Goal: Task Accomplishment & Management: Use online tool/utility

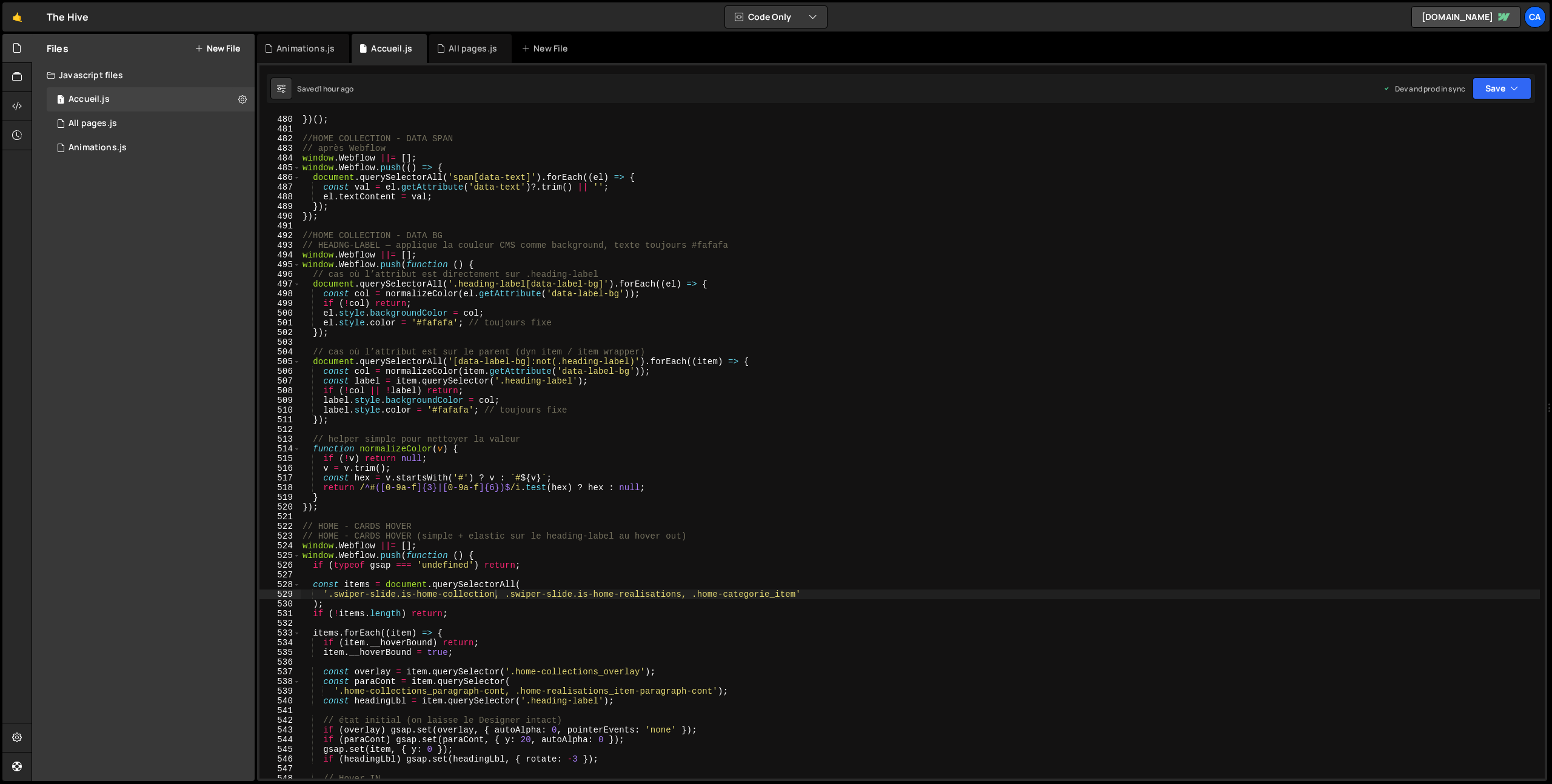
scroll to position [4847, 0]
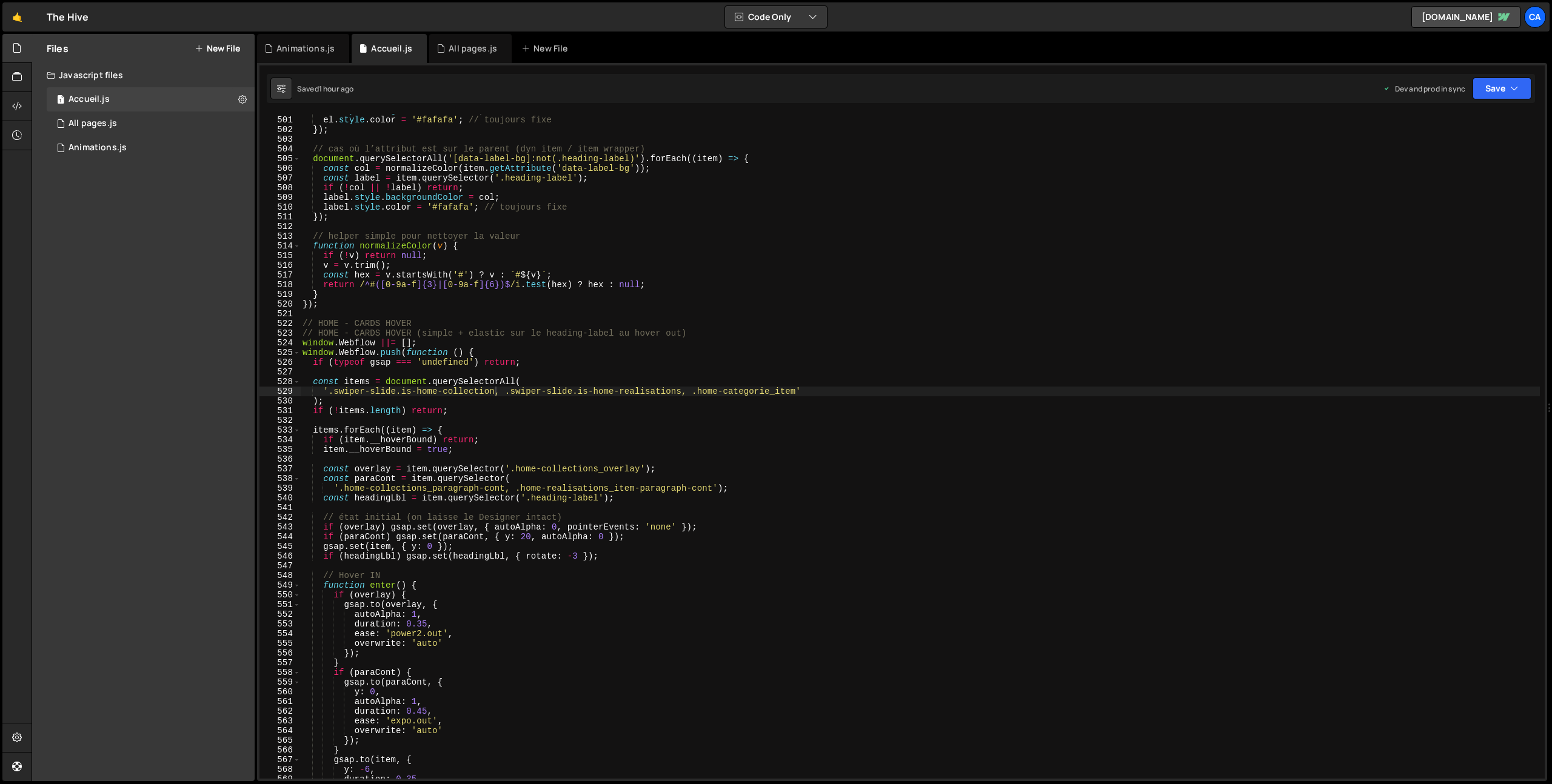
click at [797, 394] on div "el . style . backgroundColor = col ; el . style . color = '#fafafa' ; // toujou…" at bounding box center [919, 447] width 1240 height 684
paste textarea "navbar_dropdown-card-item"
type textarea "'.swiper-slide.is-home-collection, .swiper-slide.is-home-realisations, .home-ca…"
click at [1497, 86] on button "Save" at bounding box center [1501, 88] width 58 height 21
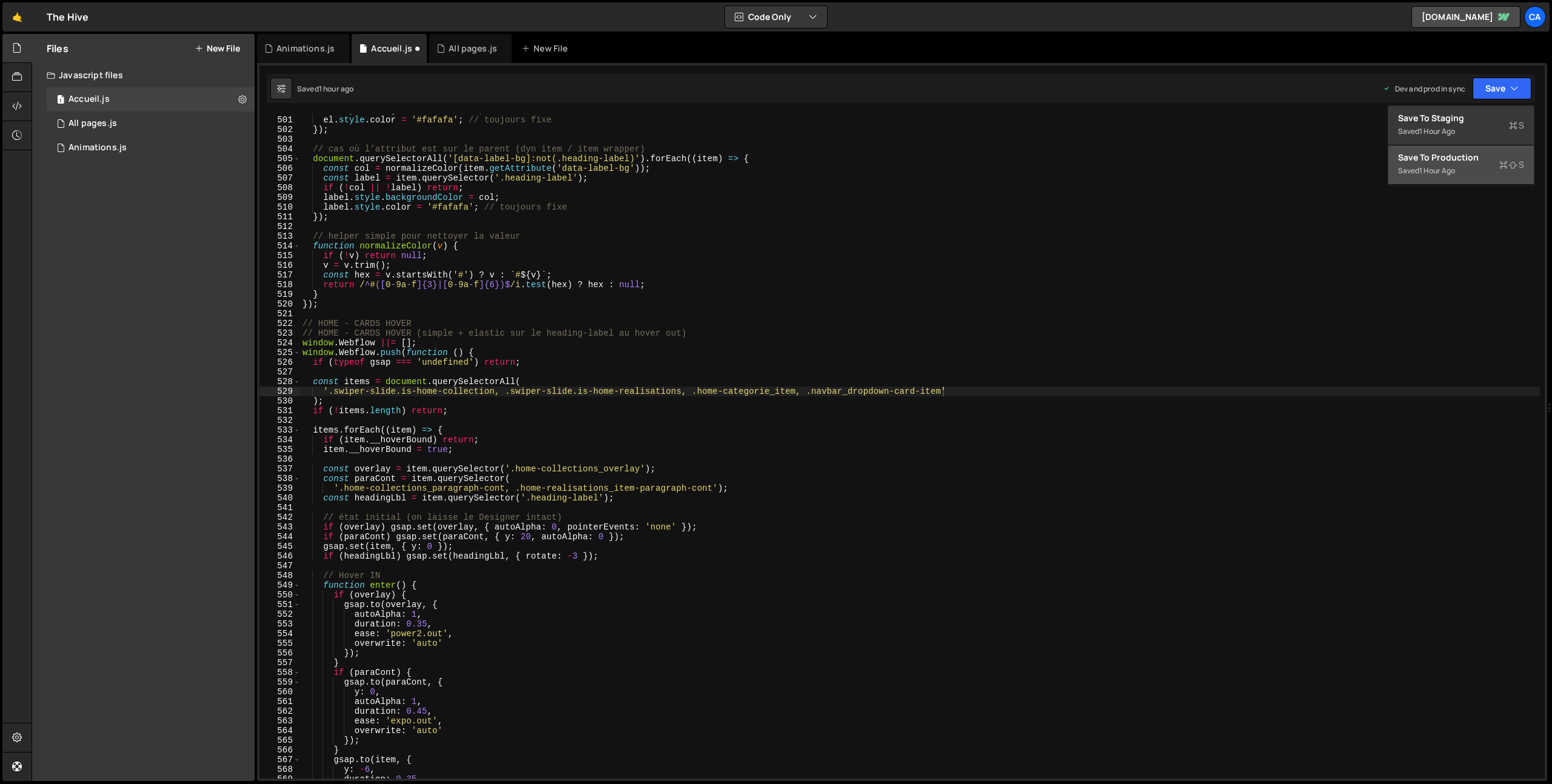
click at [1461, 166] on div "Saved 1 hour ago" at bounding box center [1461, 171] width 126 height 15
click at [309, 49] on div "Animations.js" at bounding box center [306, 49] width 58 height 12
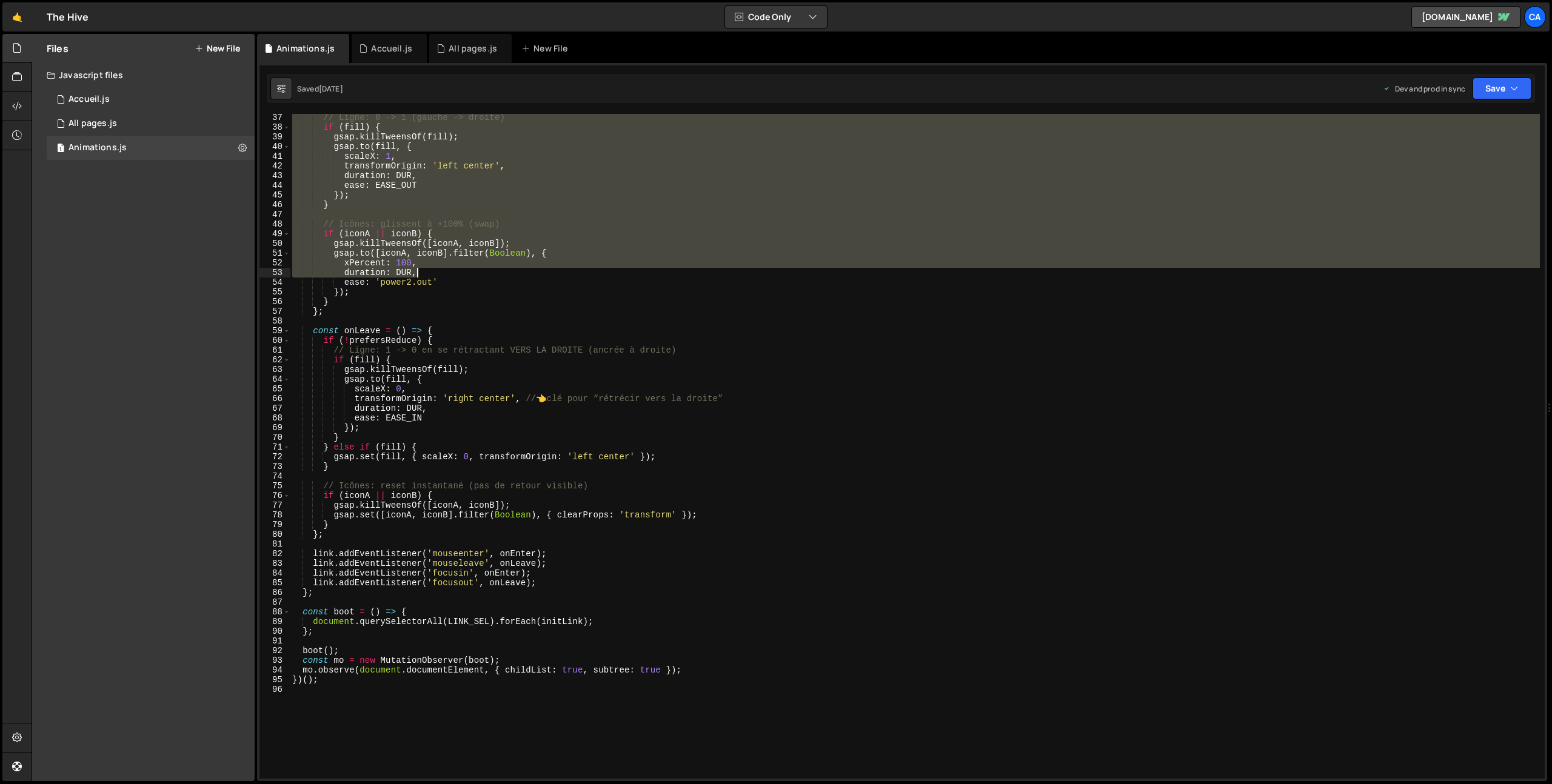
scroll to position [355, 0]
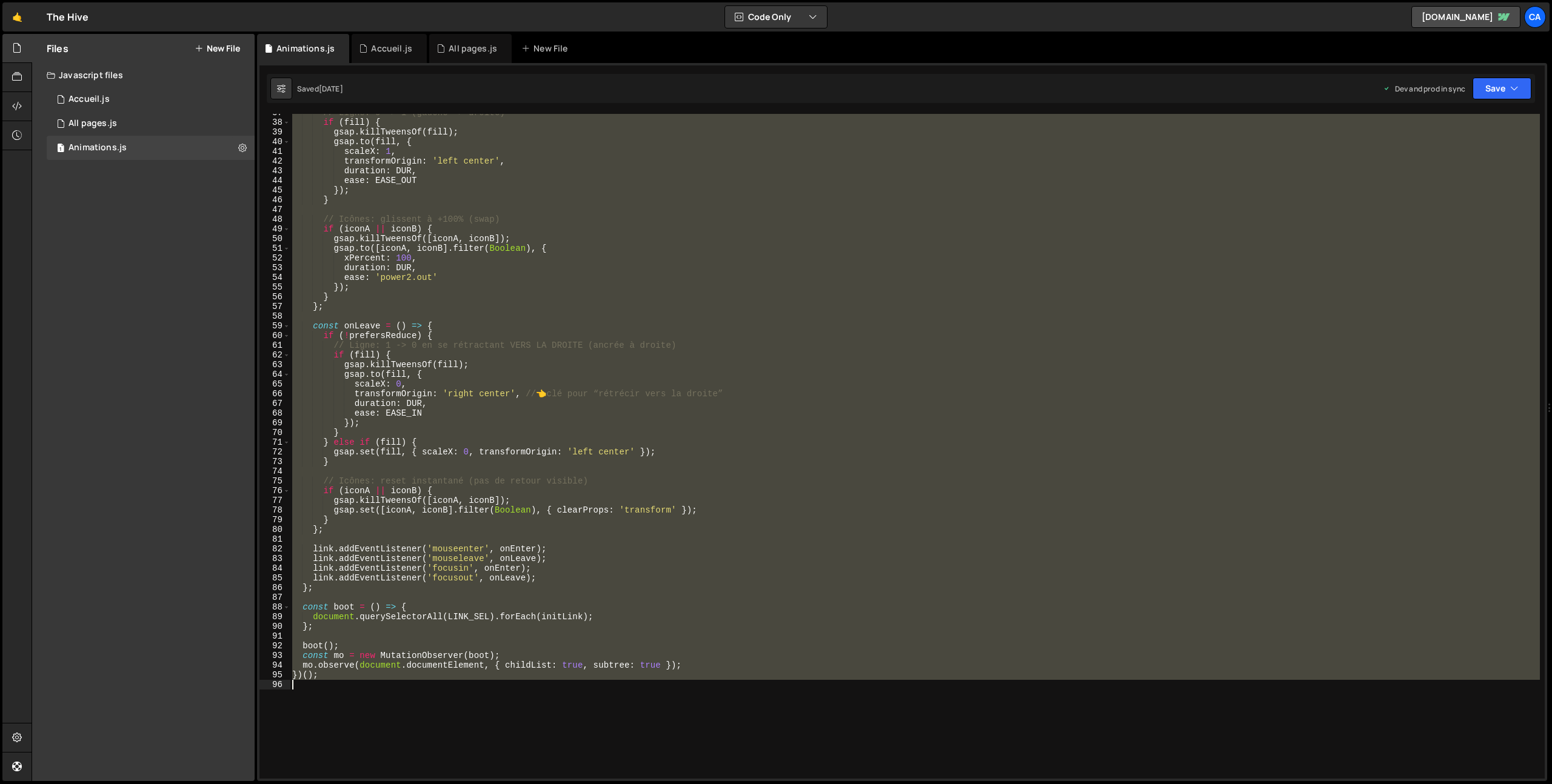
drag, startPoint x: 295, startPoint y: 118, endPoint x: 499, endPoint y: 755, distance: 668.9
click at [499, 755] on div "// Ligne: 0 -> 1 (gauche -> droite) if ( fill ) { gsap . killTweensOf ( fill ) …" at bounding box center [914, 450] width 1250 height 684
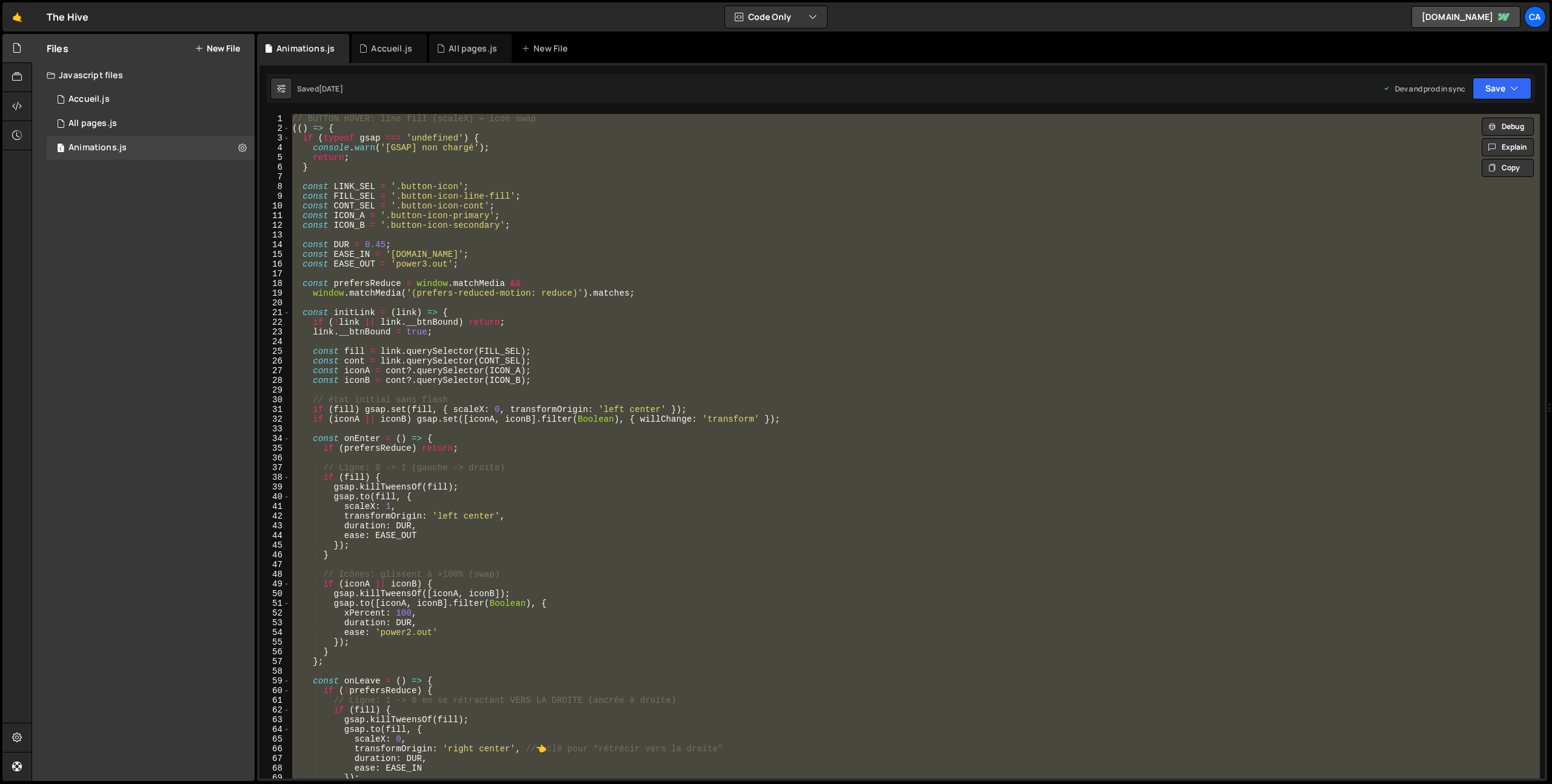
click at [458, 217] on div "// BUTTON HOVER: line fill (scaleX) + icon swap (( ) => { if ( typeof gsap === …" at bounding box center [914, 446] width 1250 height 665
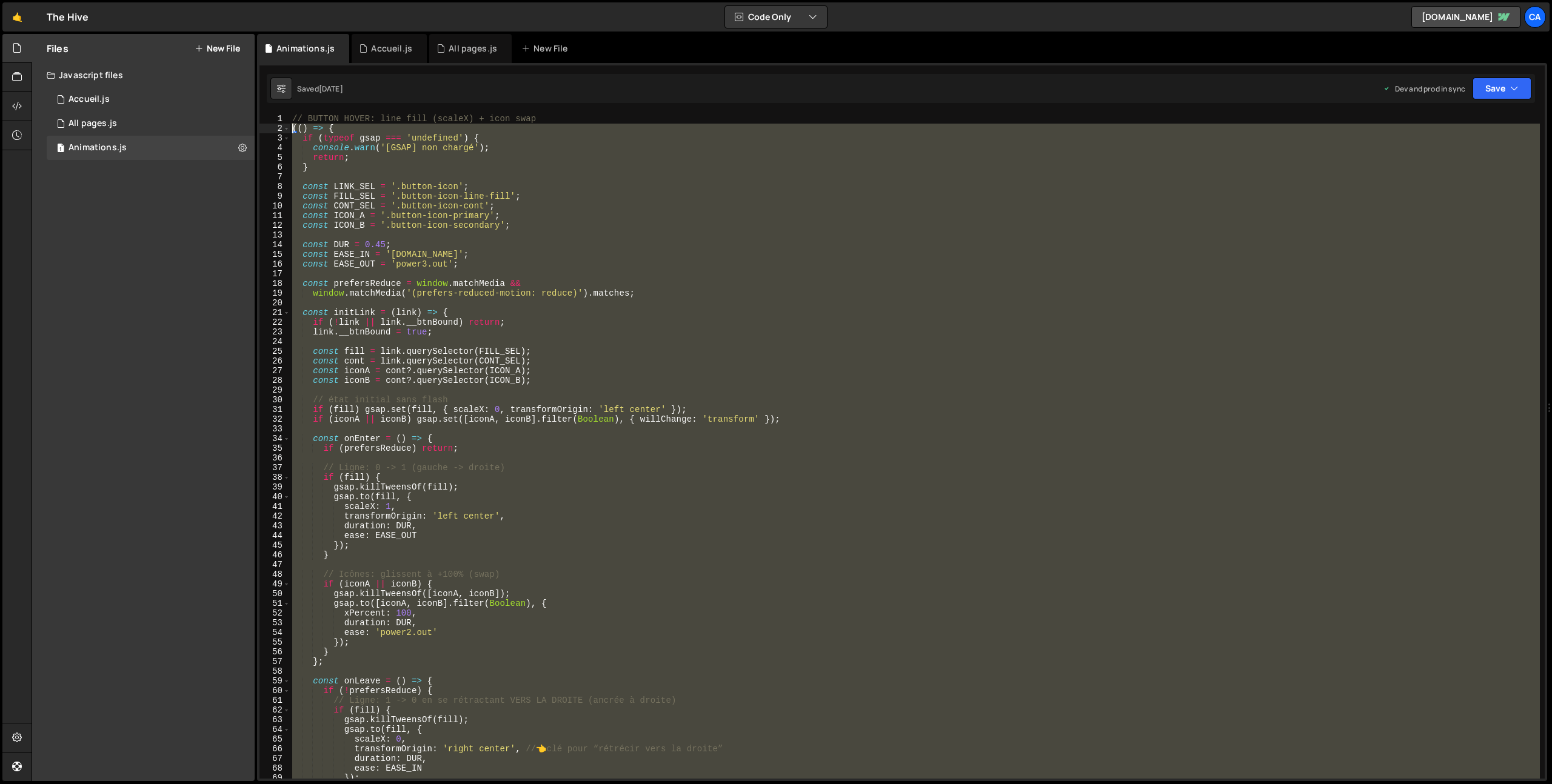
drag, startPoint x: 339, startPoint y: 544, endPoint x: 265, endPoint y: 128, distance: 422.5
click at [265, 128] on div "const ICON_A = '.button-icon-primary'; 1 2 3 4 5 6 7 8 9 10 11 12 13 14 15 16 1…" at bounding box center [902, 446] width 1285 height 665
type textarea "(() => { if (typeof gsap === 'undefined') {"
paste textarea
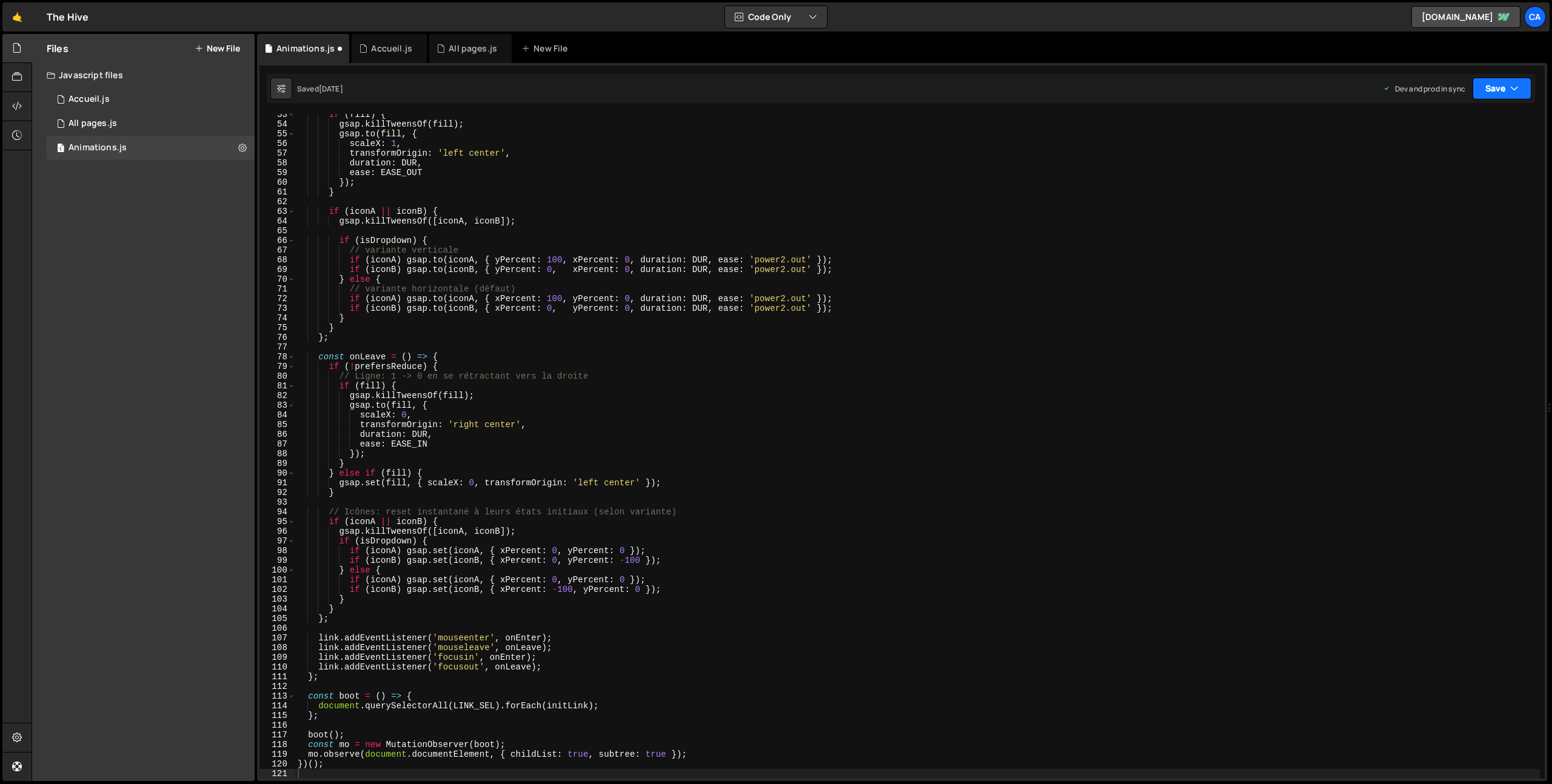
click at [1508, 78] on button "Save" at bounding box center [1501, 88] width 58 height 21
click at [1453, 164] on div "Saved [DATE]" at bounding box center [1461, 171] width 126 height 15
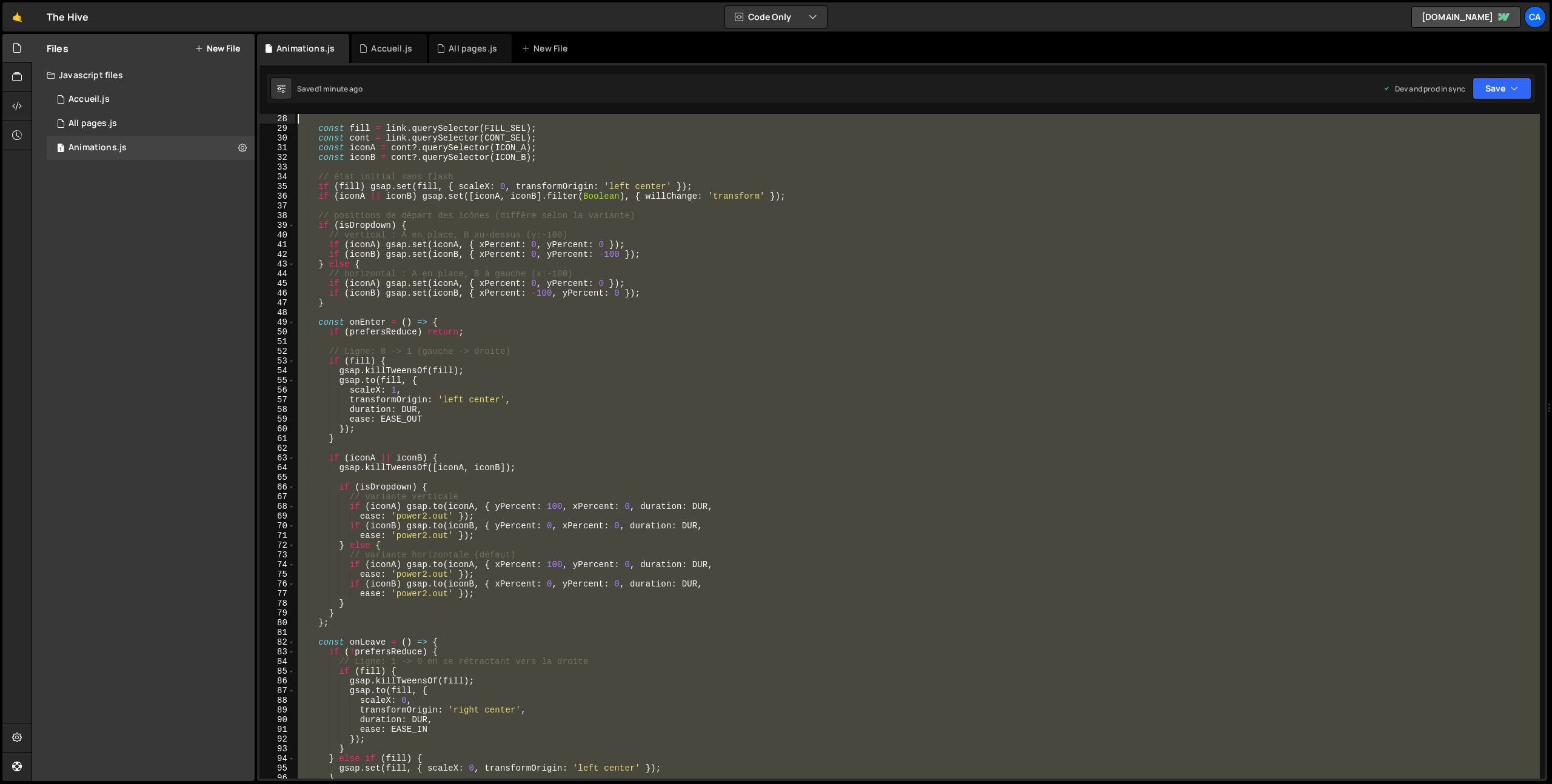
scroll to position [0, 0]
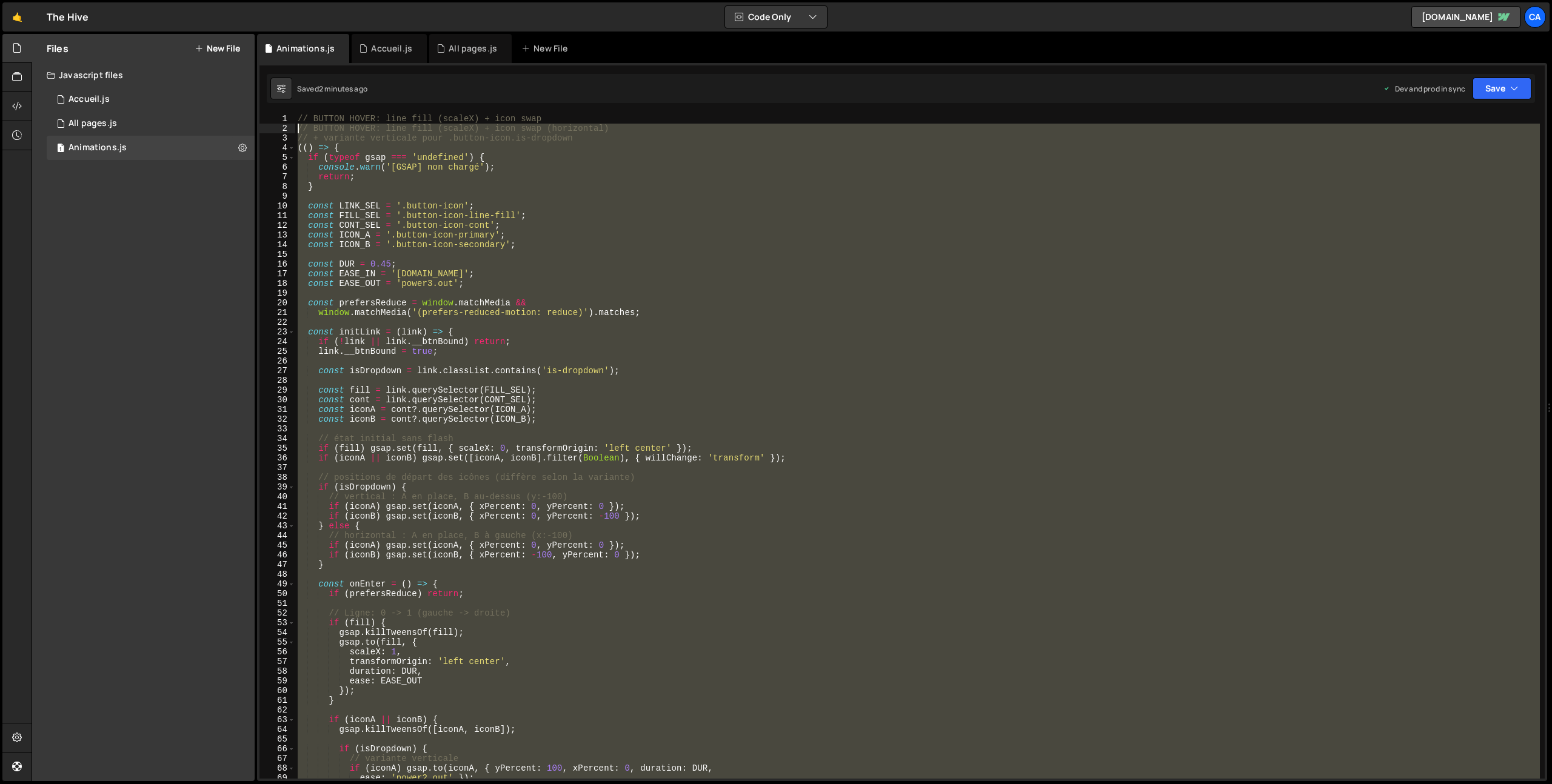
drag, startPoint x: 394, startPoint y: 516, endPoint x: 279, endPoint y: 131, distance: 401.8
click at [279, 131] on div "1 2 3 4 5 6 7 8 9 10 11 12 13 14 15 16 17 18 19 20 21 22 23 24 25 26 27 28 29 3…" at bounding box center [902, 446] width 1285 height 665
type textarea "// BUTTON HOVER: line fill (scaleX) + icon swap (horizontal) // + variante vert…"
paste textarea
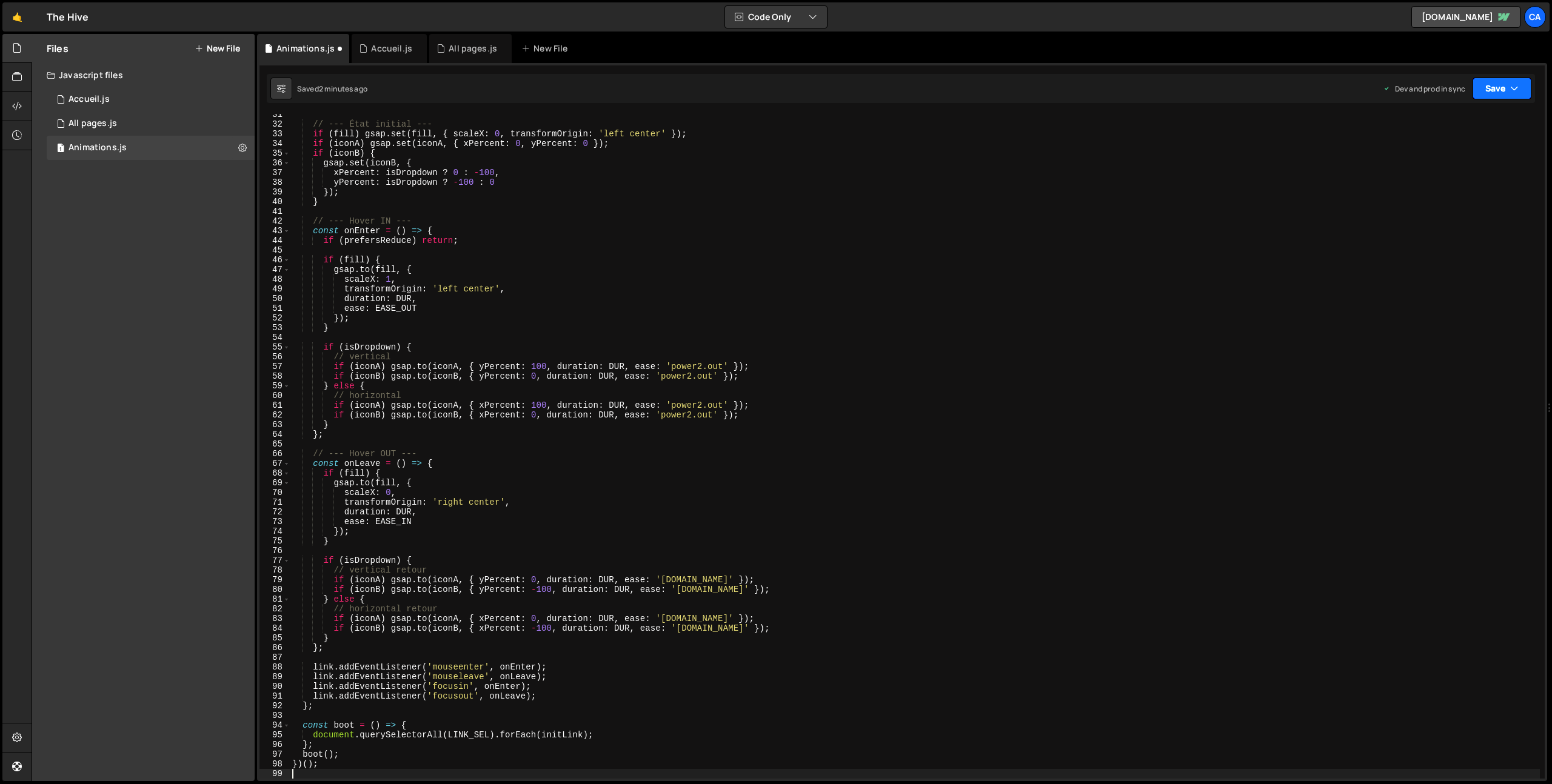
click at [1514, 96] on button "Save" at bounding box center [1501, 88] width 58 height 21
click at [1451, 159] on div "Save to Production S" at bounding box center [1461, 157] width 126 height 12
click at [479, 299] on div "// --- État initial --- if ( fill ) gsap . set ( fill , { scaleX : 0 , transfor…" at bounding box center [914, 451] width 1250 height 684
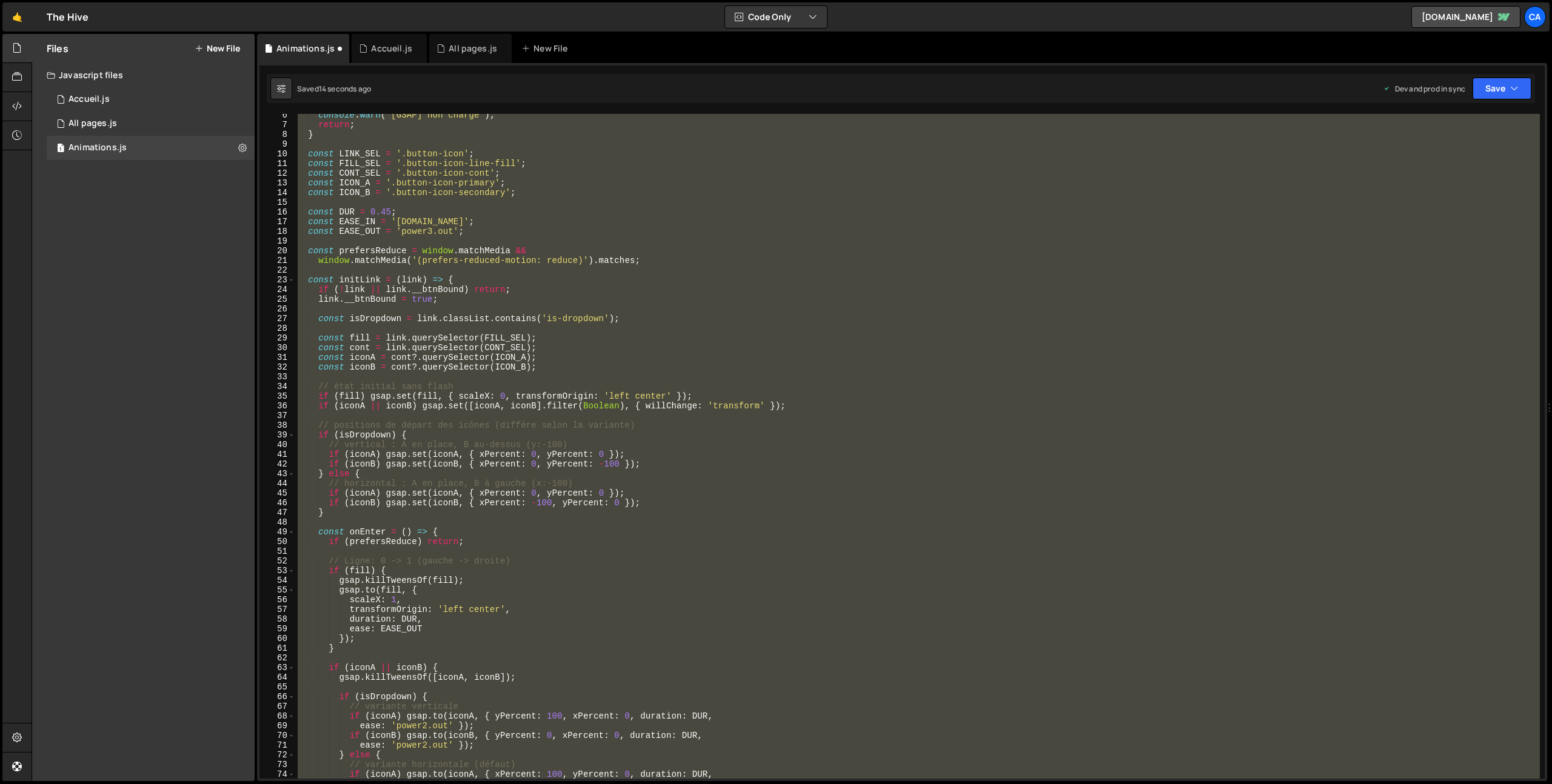
scroll to position [0, 0]
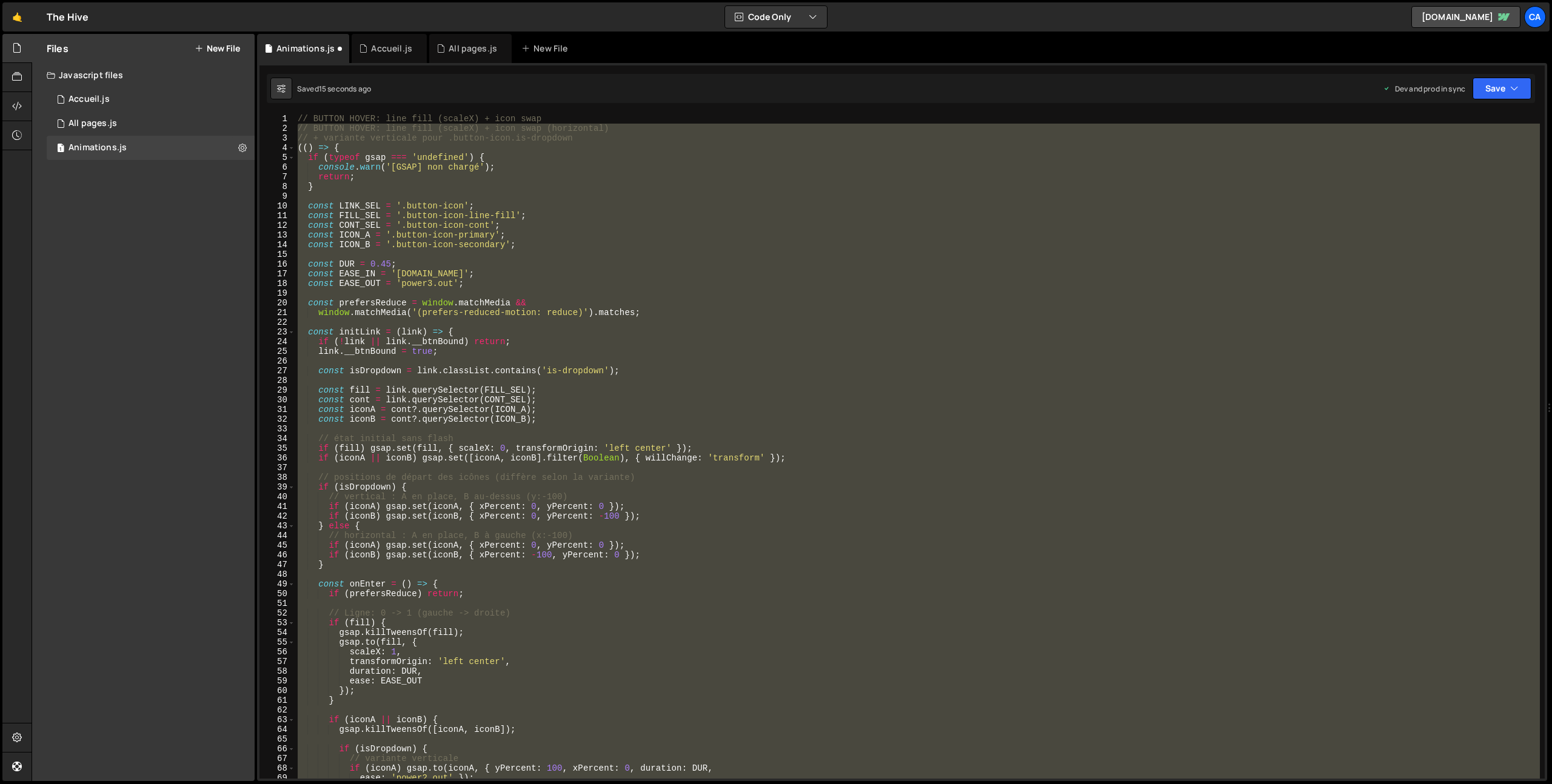
click at [491, 300] on div "// BUTTON HOVER: line fill (scaleX) + icon swap // BUTTON HOVER: line fill (sca…" at bounding box center [917, 446] width 1245 height 665
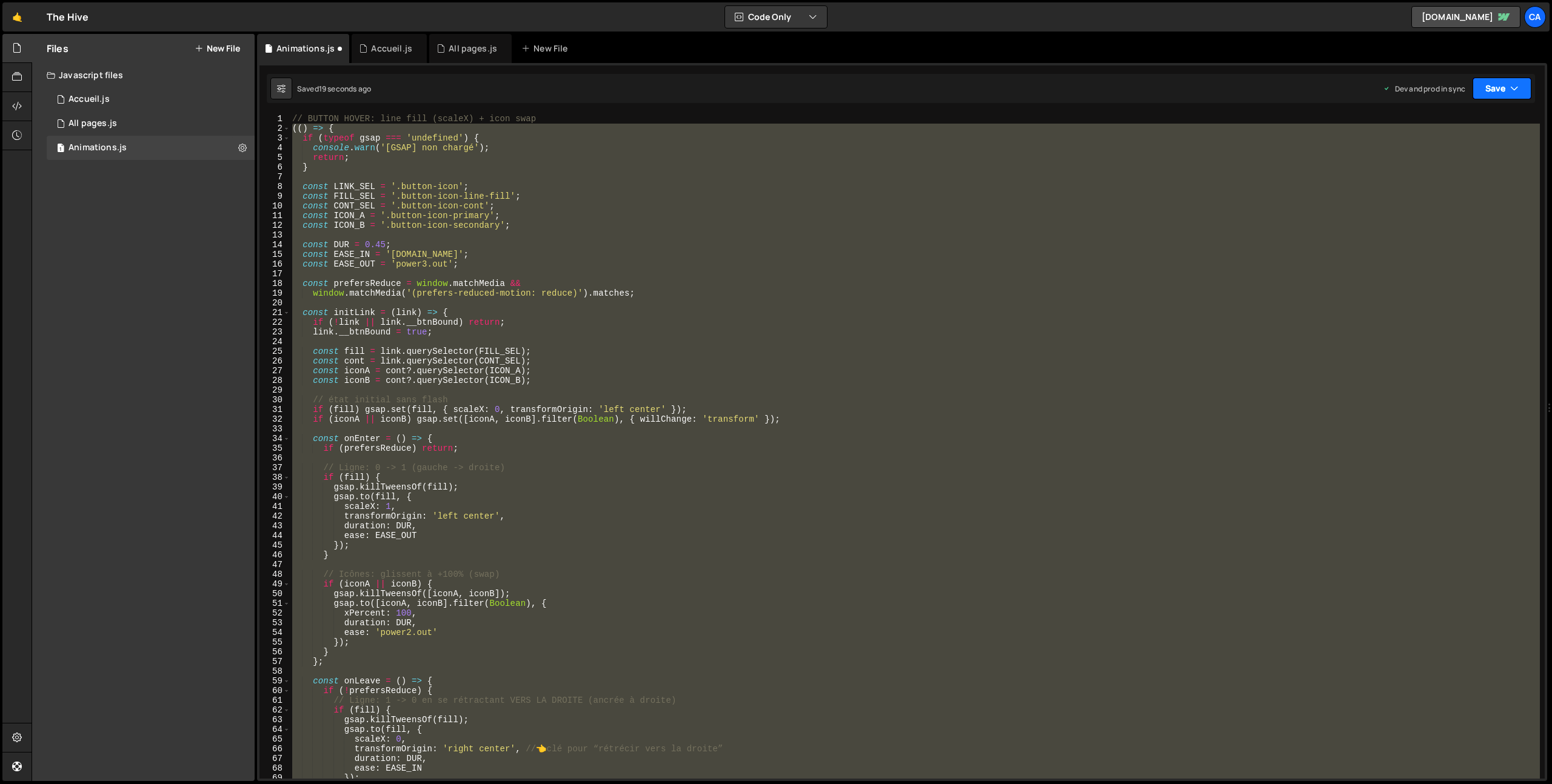
drag, startPoint x: 1505, startPoint y: 79, endPoint x: 1500, endPoint y: 92, distance: 13.9
click at [1504, 80] on button "Save" at bounding box center [1501, 88] width 58 height 21
click at [1447, 162] on div "Save to Production S" at bounding box center [1461, 157] width 126 height 12
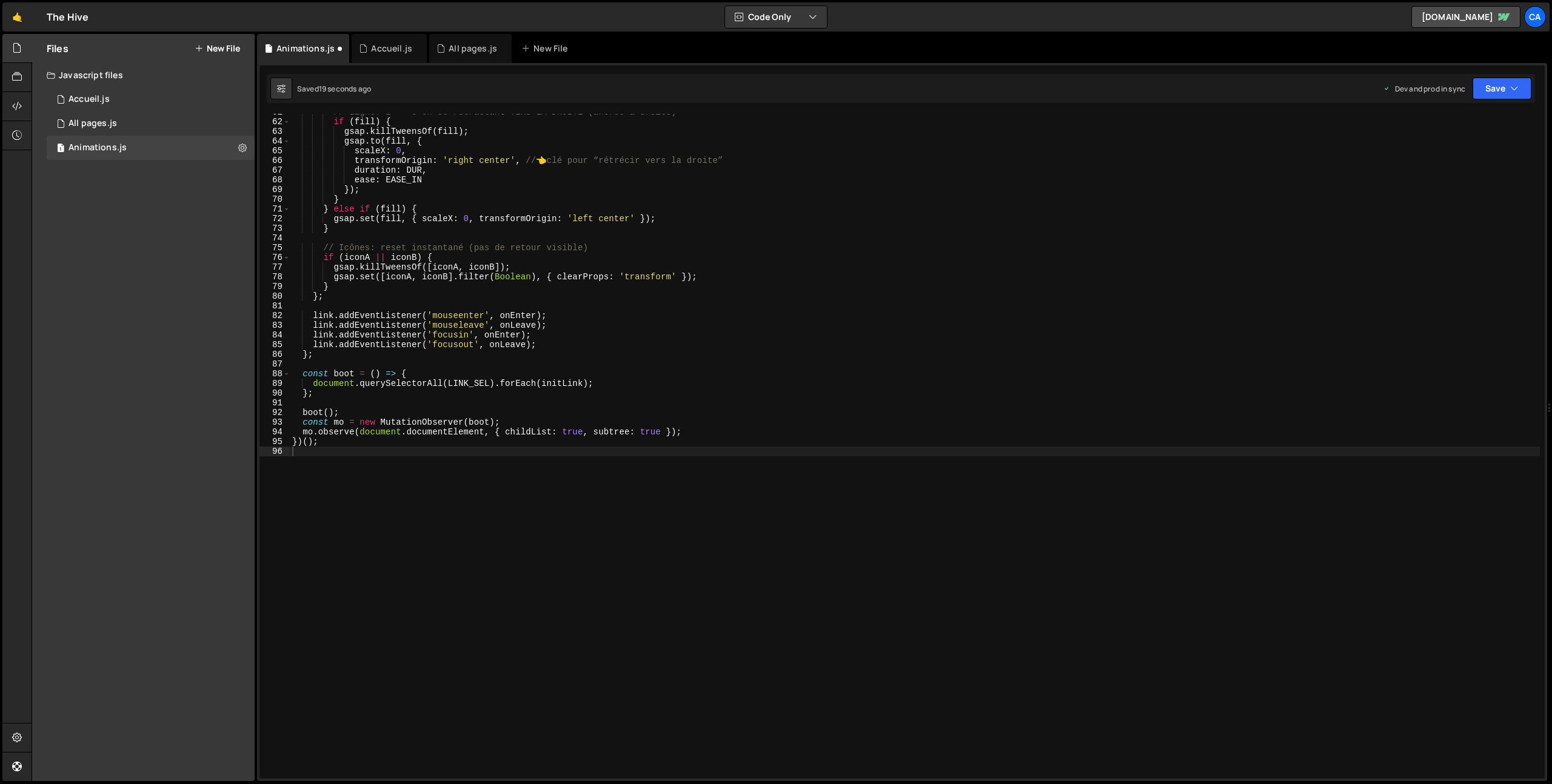
scroll to position [589, 0]
click at [554, 320] on div "// Ligne: 1 -> 0 en se rétractant VERS LA DROITE (ancrée à droite) if ( fill ) …" at bounding box center [914, 449] width 1250 height 684
type textarea "})();"
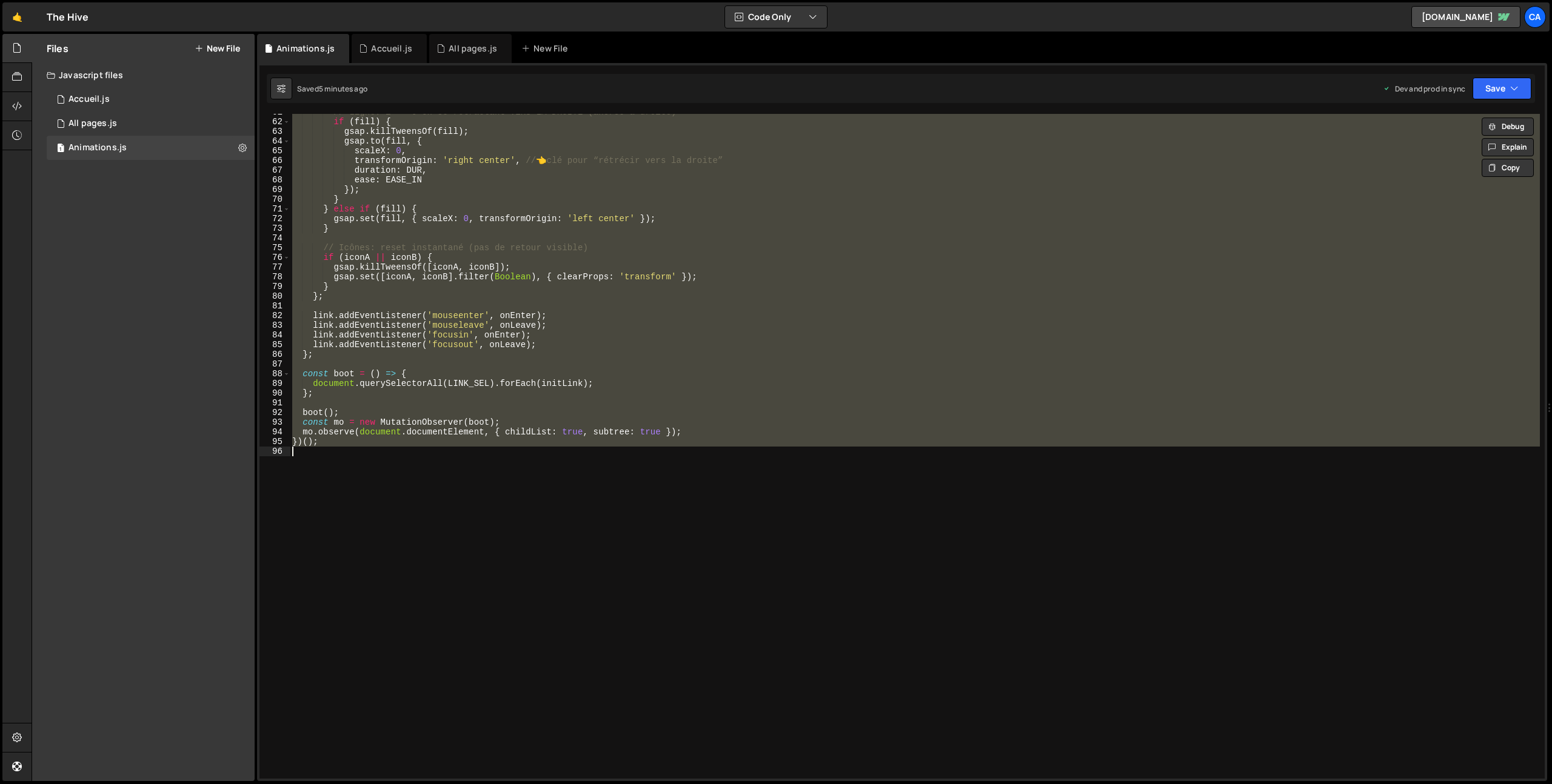
click at [419, 512] on div "// Ligne: 1 -> 0 en se rétractant VERS LA DROITE (ancrée à droite) if ( fill ) …" at bounding box center [914, 446] width 1250 height 665
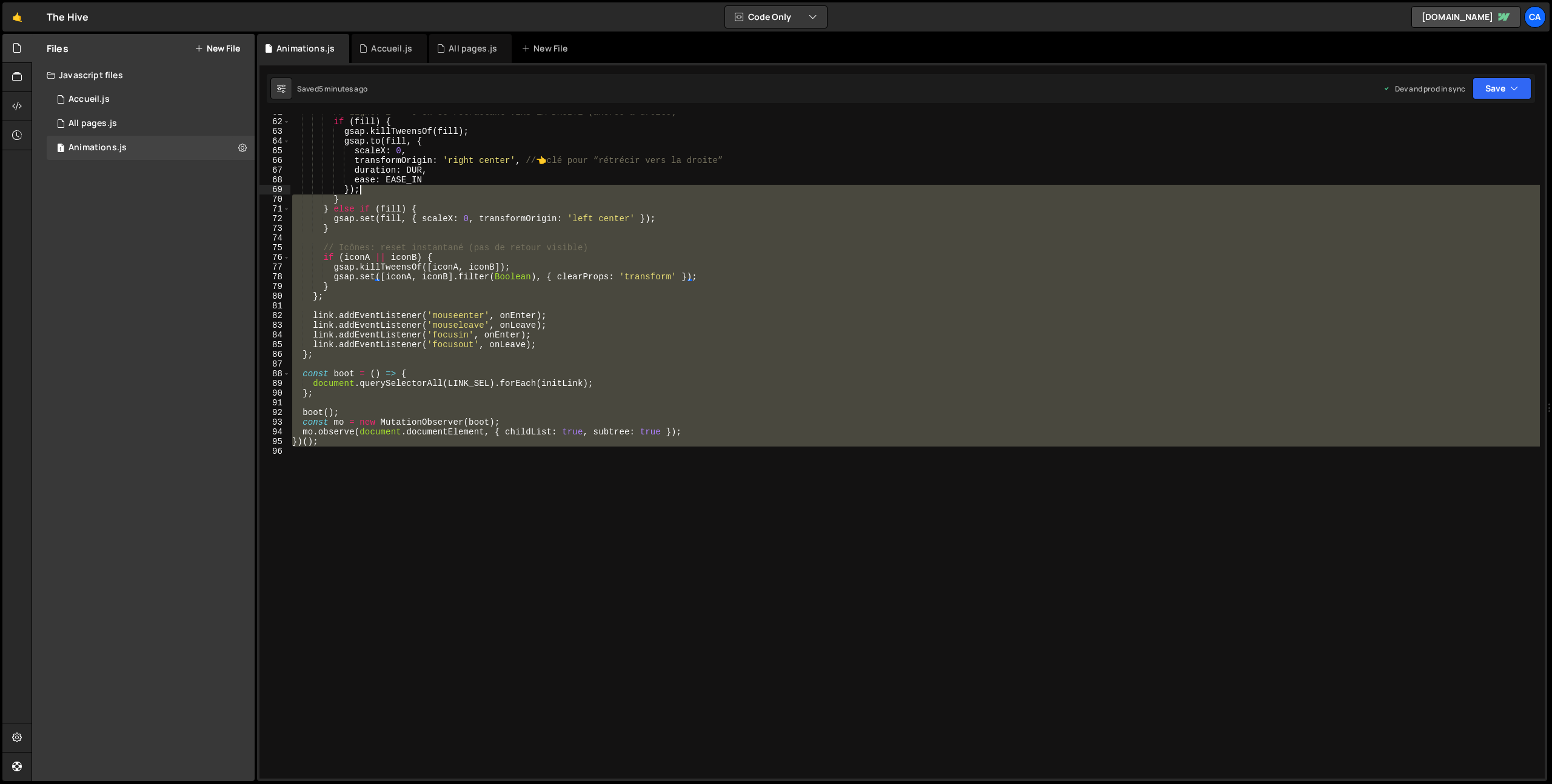
scroll to position [0, 0]
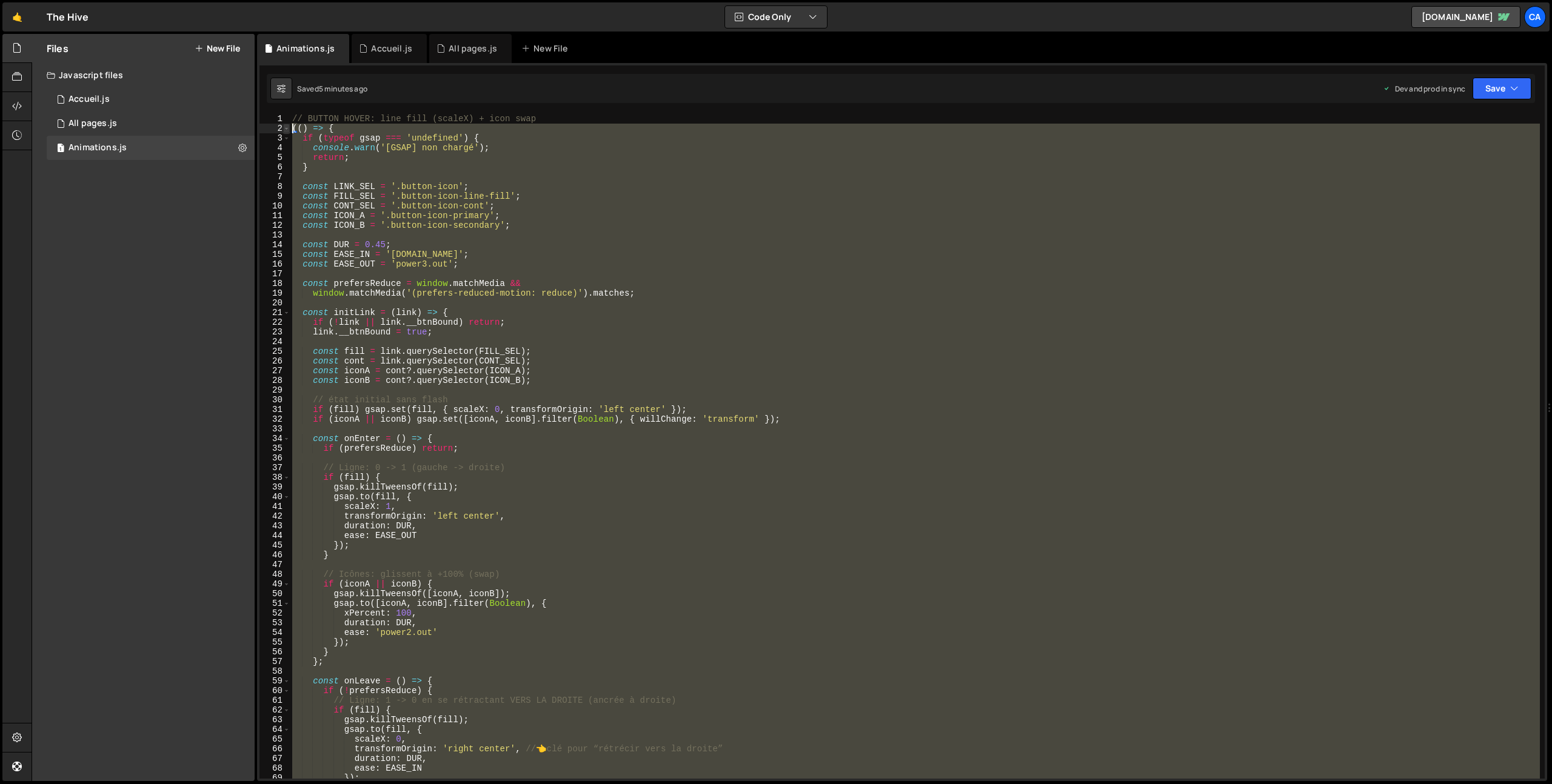
drag, startPoint x: 407, startPoint y: 451, endPoint x: 288, endPoint y: 128, distance: 344.2
click at [288, 128] on div "1 2 3 4 5 6 7 8 9 10 11 12 13 14 15 16 17 18 19 20 21 22 23 24 25 26 27 28 29 3…" at bounding box center [902, 446] width 1285 height 665
type textarea "(() => { if (typeof gsap === 'undefined') {"
paste textarea
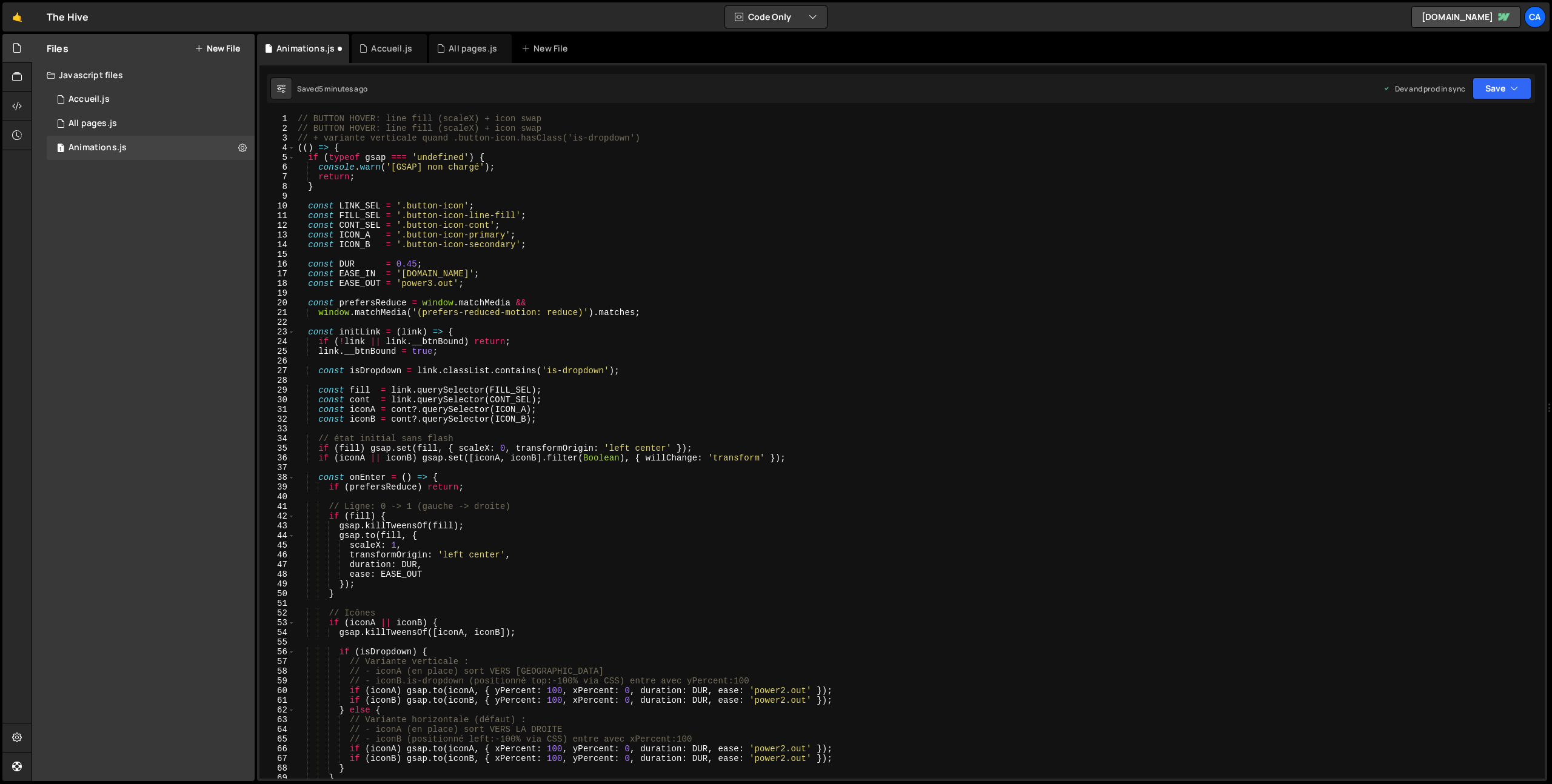
scroll to position [4, 0]
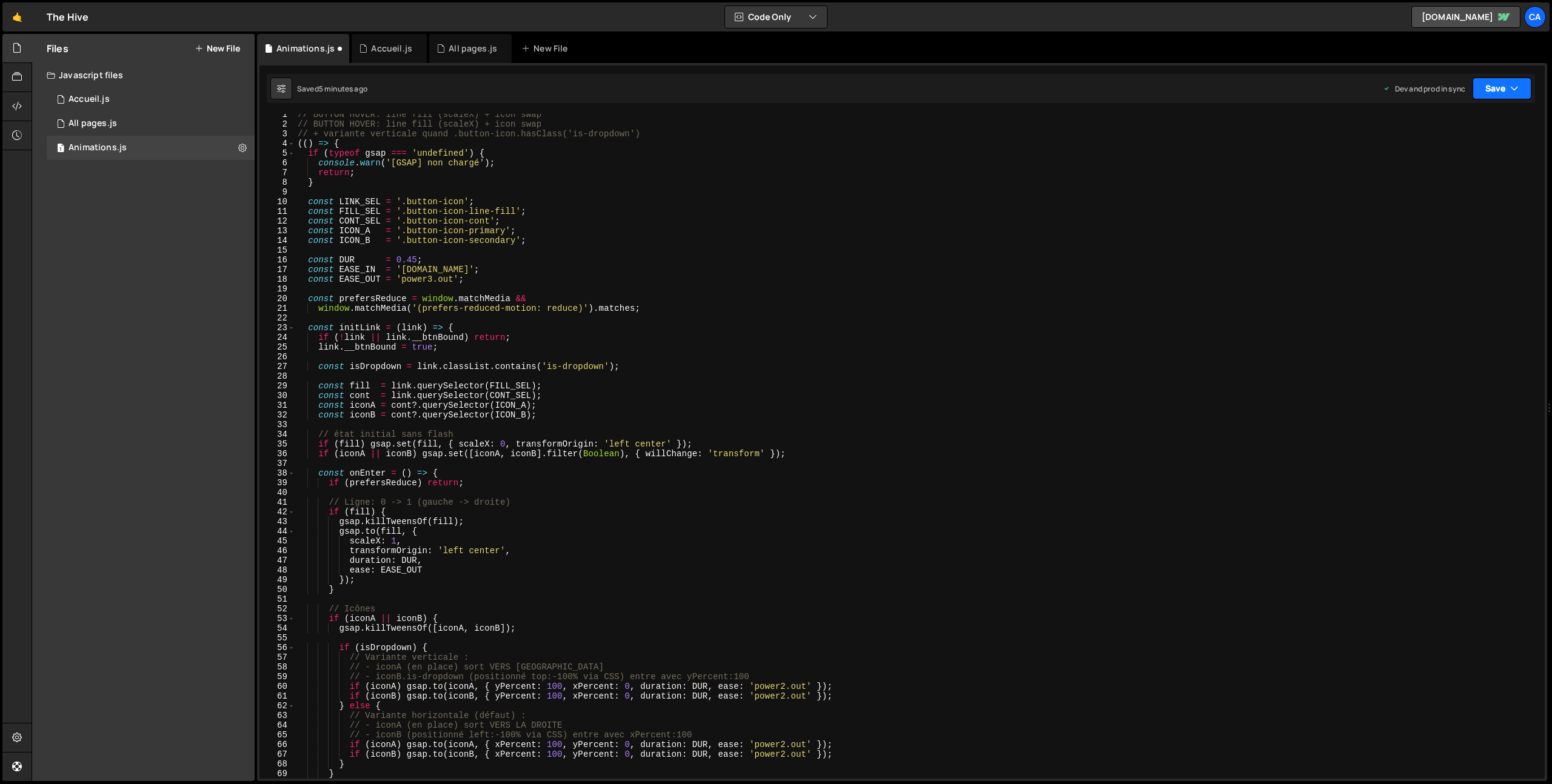
click at [1511, 96] on button "Save" at bounding box center [1501, 88] width 58 height 21
click at [1459, 158] on div "Save to Production S" at bounding box center [1461, 157] width 126 height 12
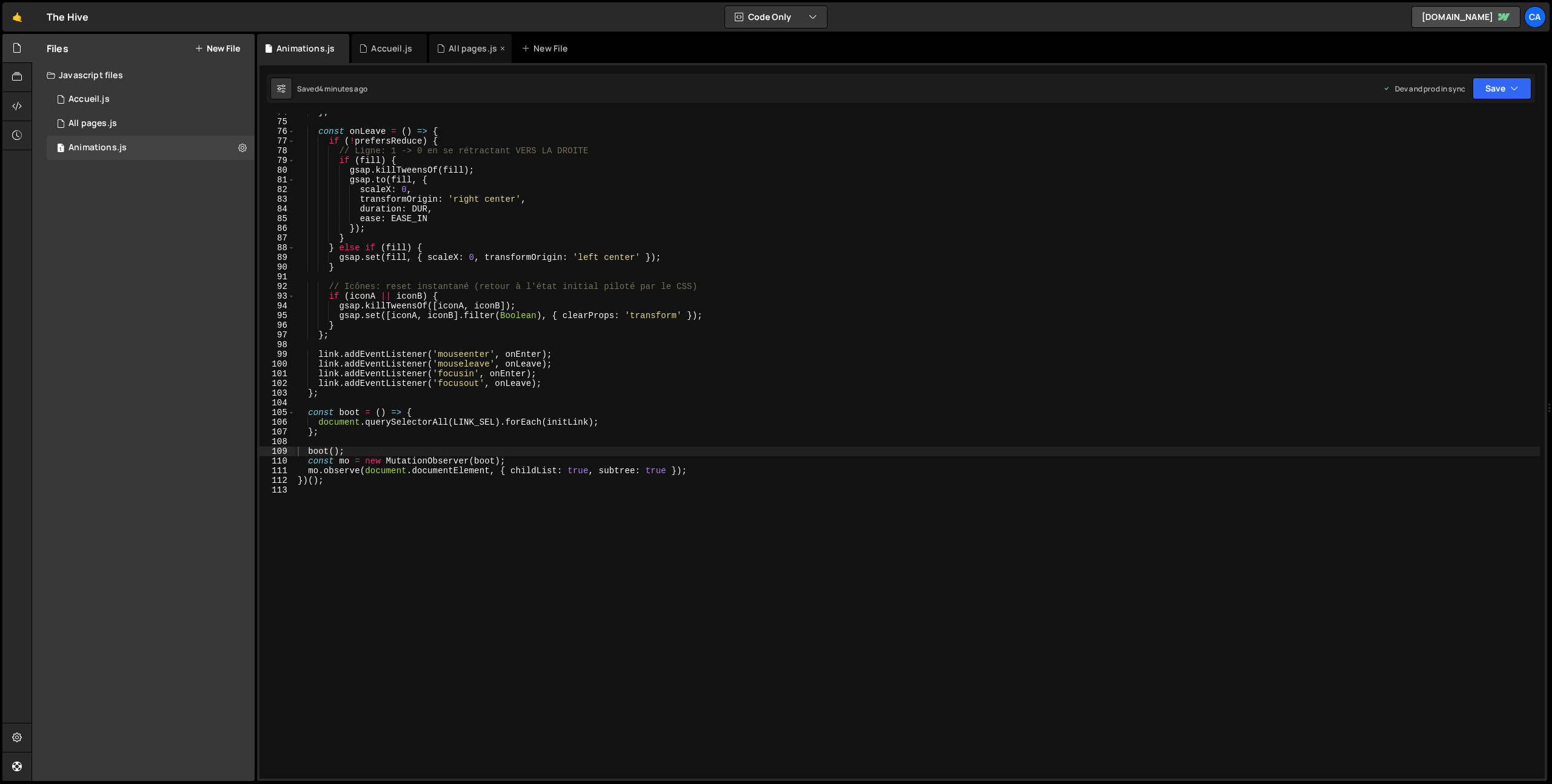
click at [471, 44] on div "All pages.js" at bounding box center [473, 49] width 49 height 12
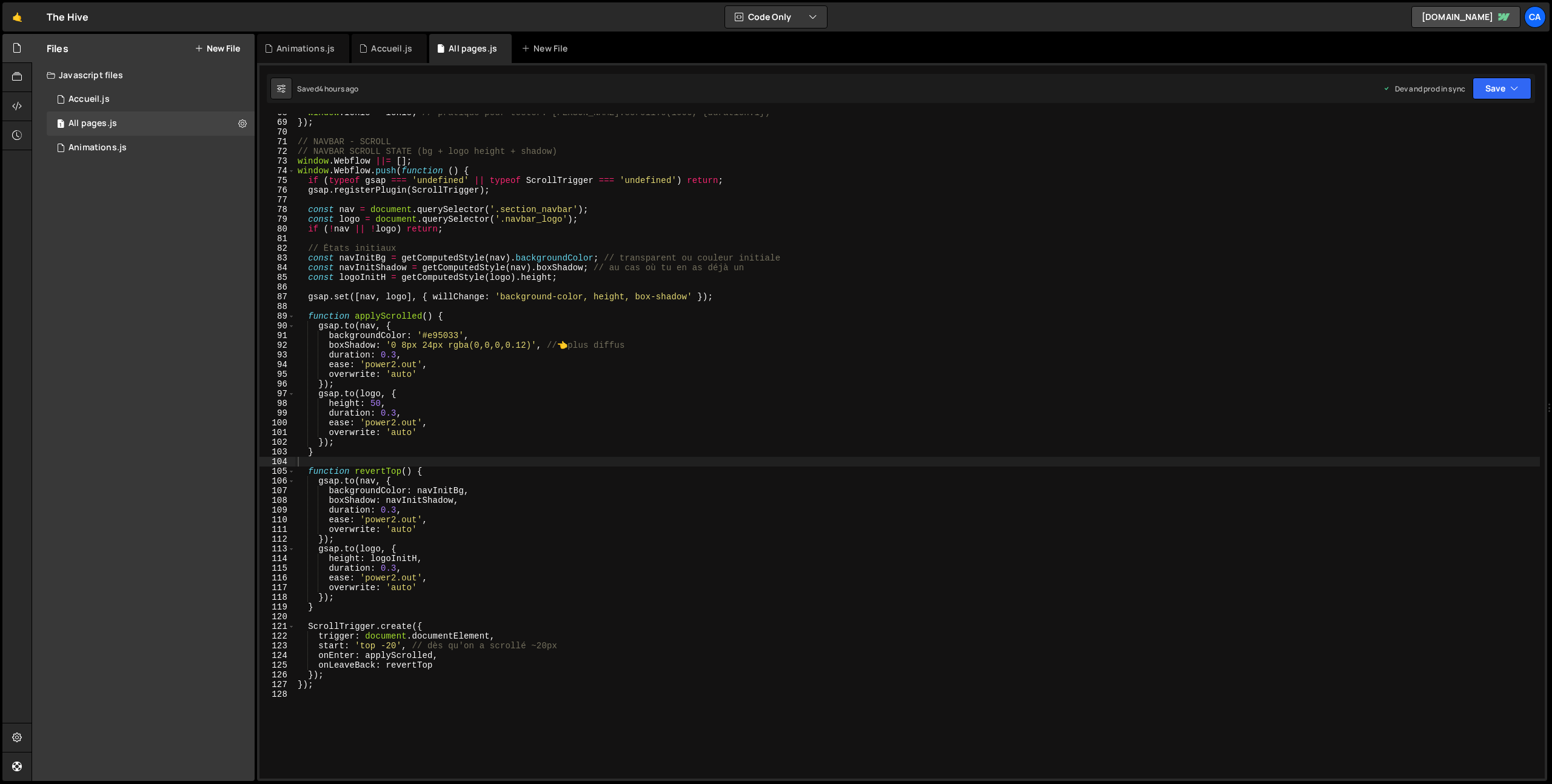
scroll to position [904, 0]
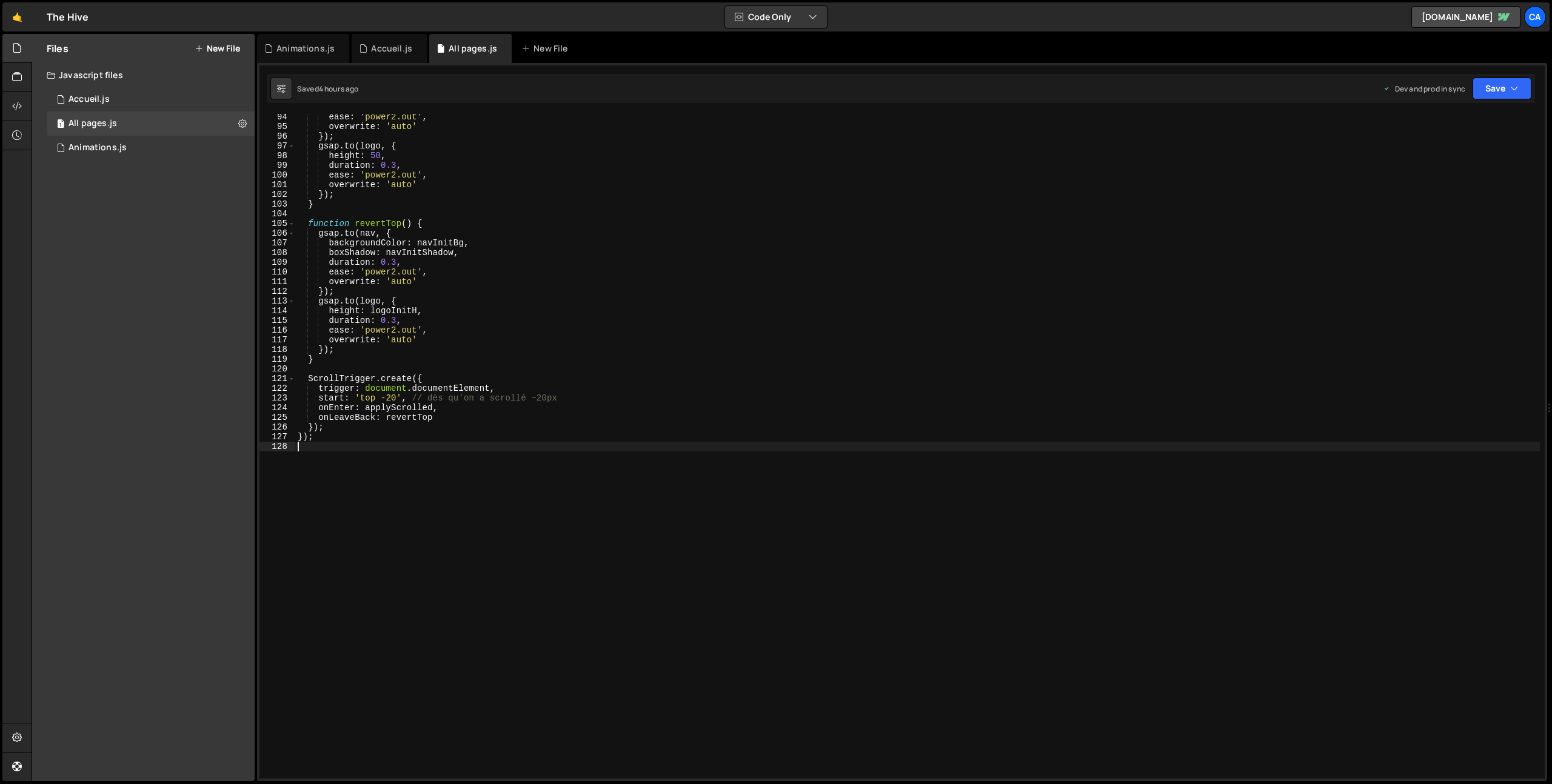
click at [384, 531] on div "ease : 'power2.out' , overwrite : 'auto' }) ; gsap . to ( logo , { height : 50 …" at bounding box center [917, 454] width 1245 height 684
type textarea "//NAVBAR - DROPDWON OPEN - CLOSE"
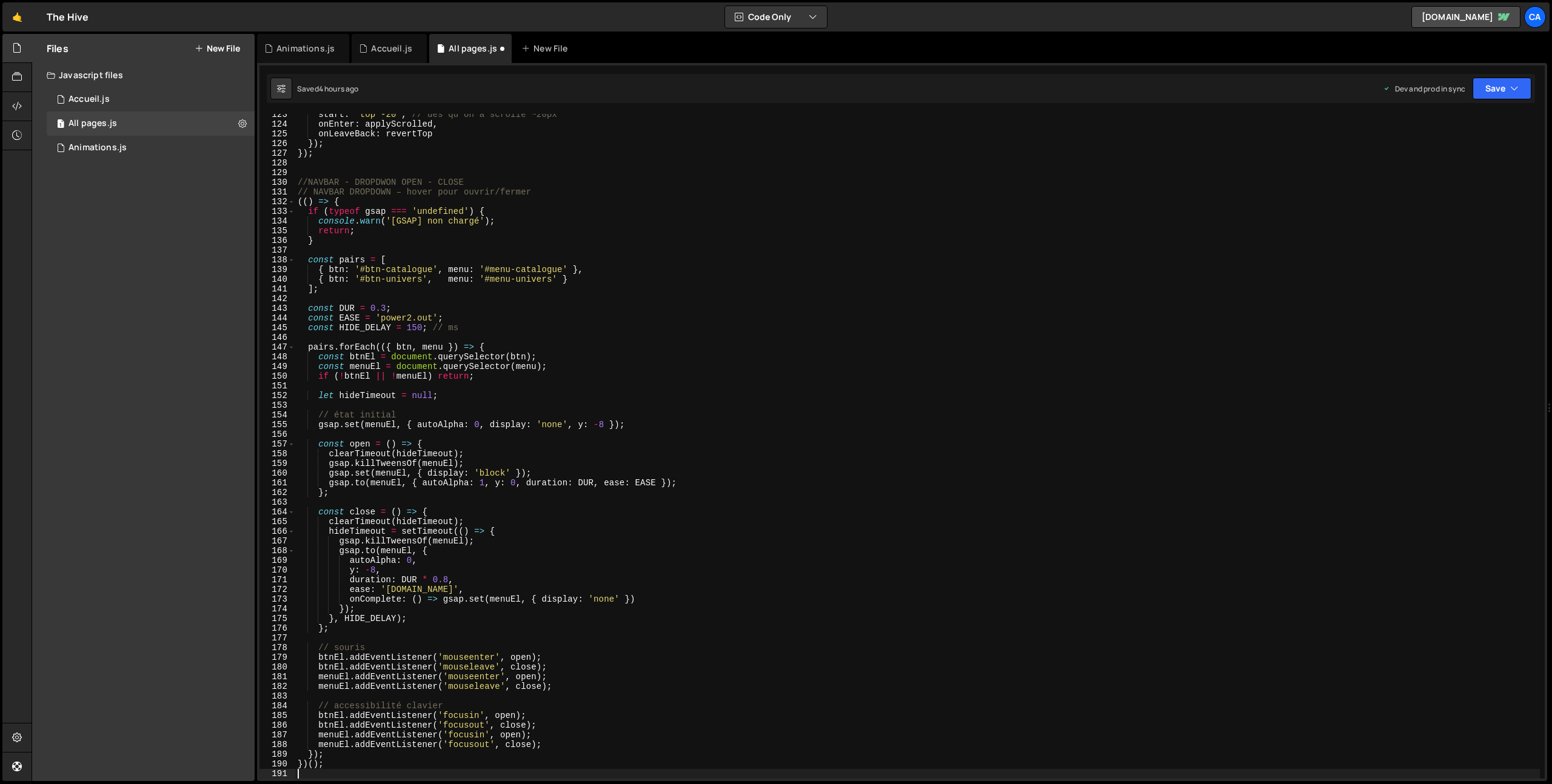
scroll to position [1188, 0]
click at [1509, 83] on button "Save" at bounding box center [1501, 88] width 58 height 21
click at [1423, 167] on div "4 hours ago" at bounding box center [1439, 170] width 40 height 11
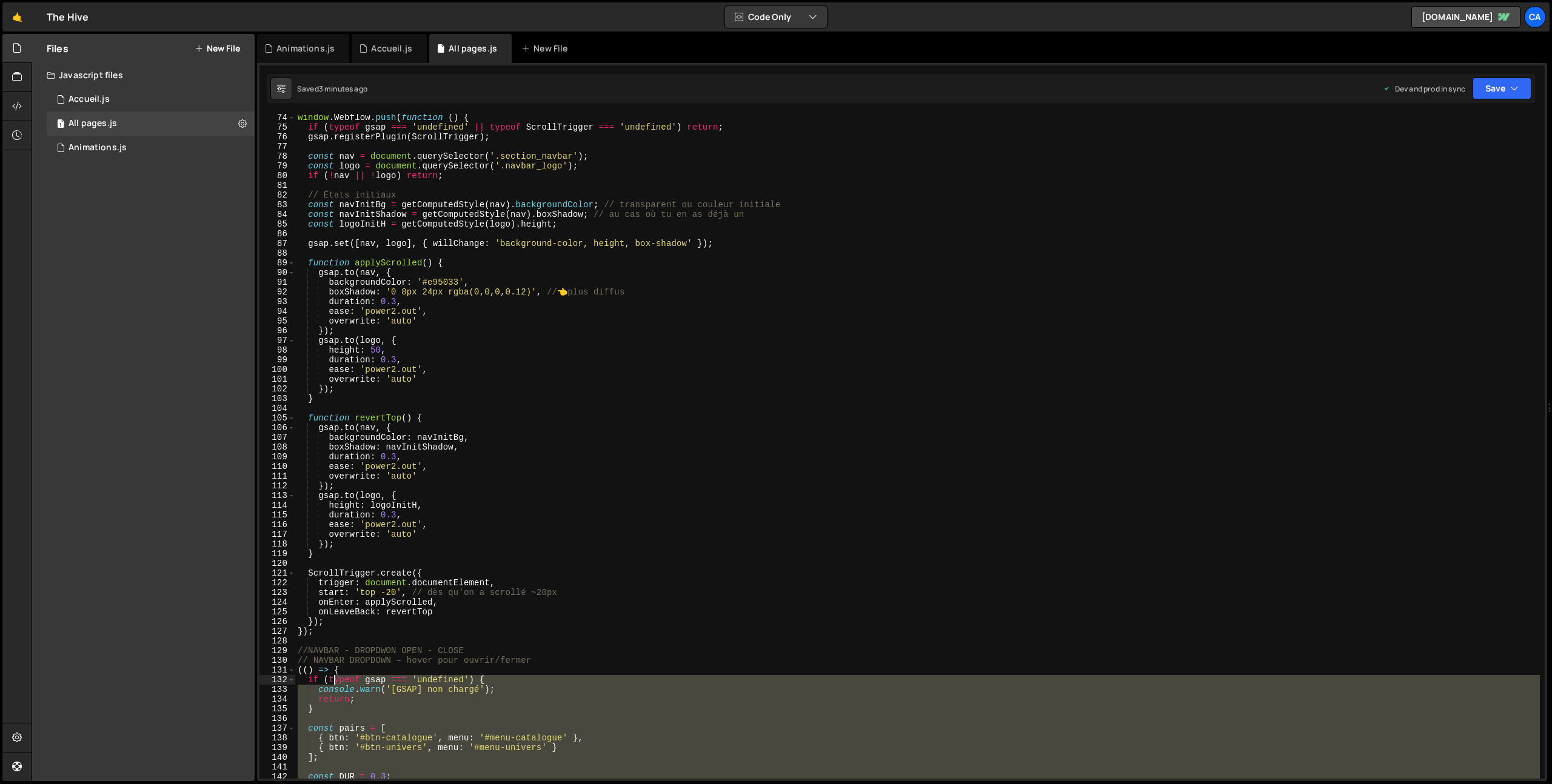
scroll to position [749, 0]
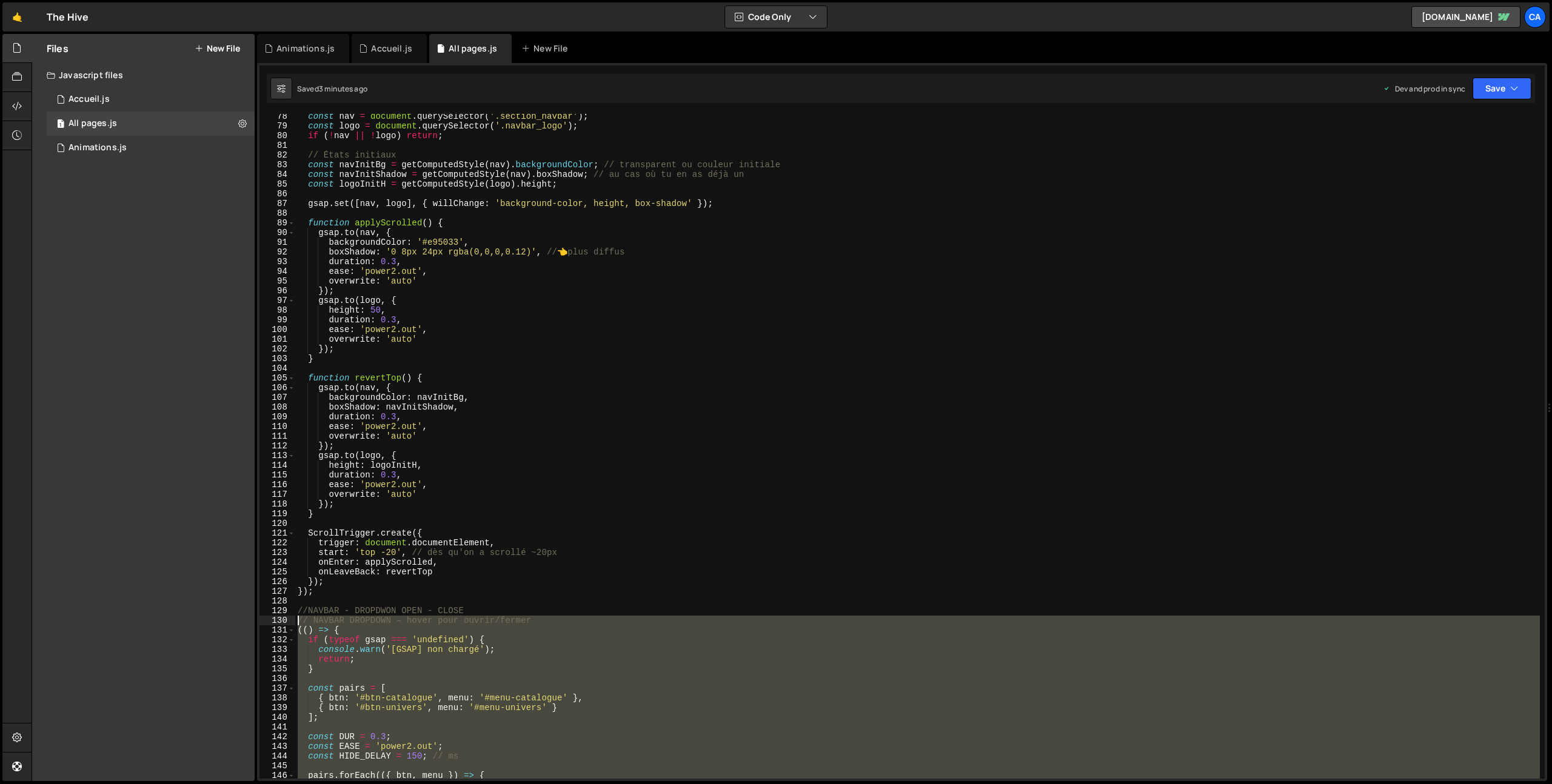
drag, startPoint x: 341, startPoint y: 575, endPoint x: 277, endPoint y: 621, distance: 78.8
click at [277, 621] on div "78 79 80 81 82 83 84 85 86 87 88 89 90 91 92 93 94 95 96 97 98 99 100 101 102 1…" at bounding box center [902, 446] width 1285 height 665
type textarea "// NAVBAR DROPDOWN – hover pour ouvrir/fermer (() => {"
paste textarea
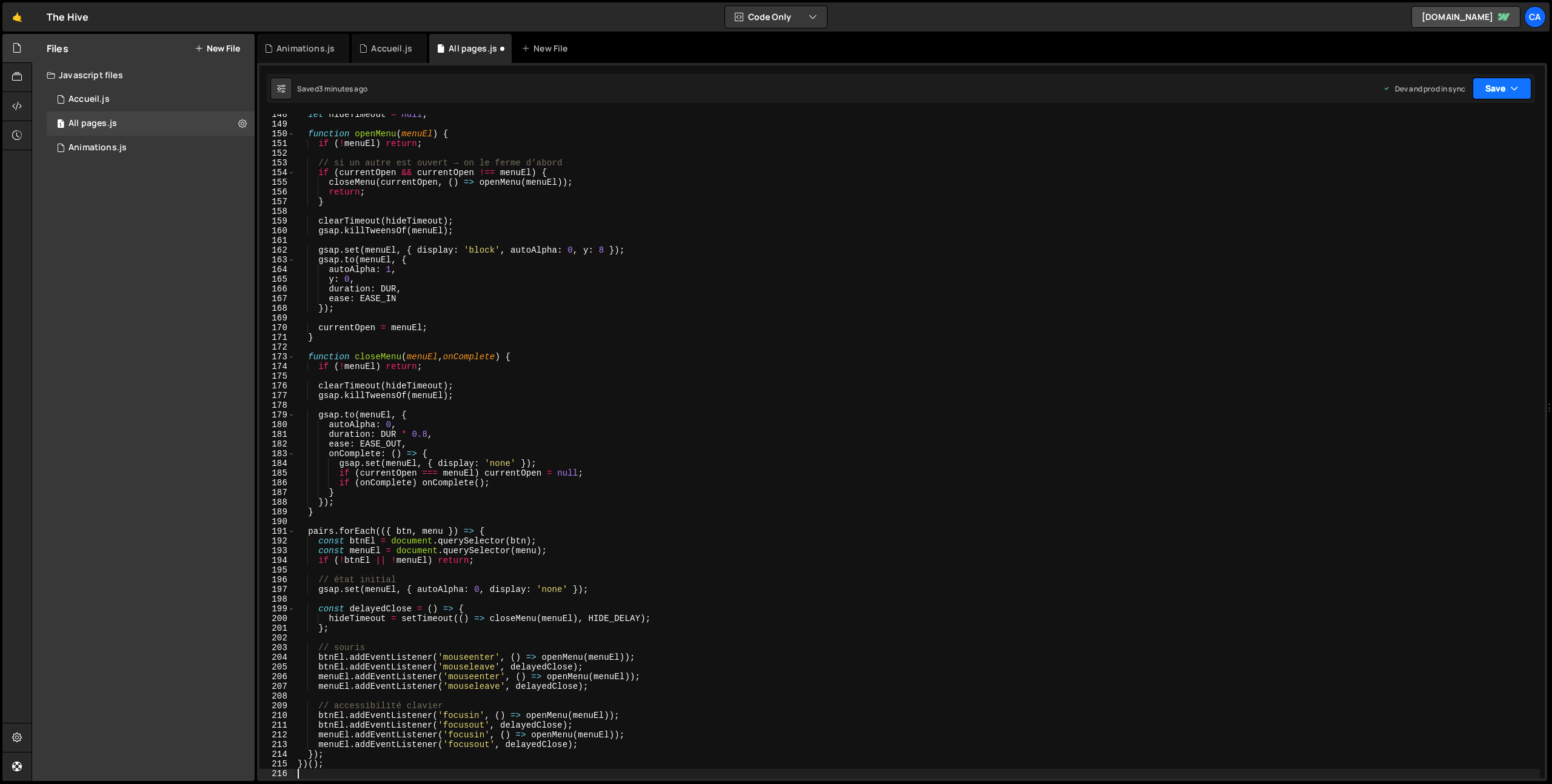
drag, startPoint x: 1522, startPoint y: 91, endPoint x: 1512, endPoint y: 100, distance: 13.5
click at [1522, 91] on button "Save" at bounding box center [1501, 88] width 58 height 21
click at [1445, 170] on div "3 minutes ago" at bounding box center [1442, 170] width 47 height 11
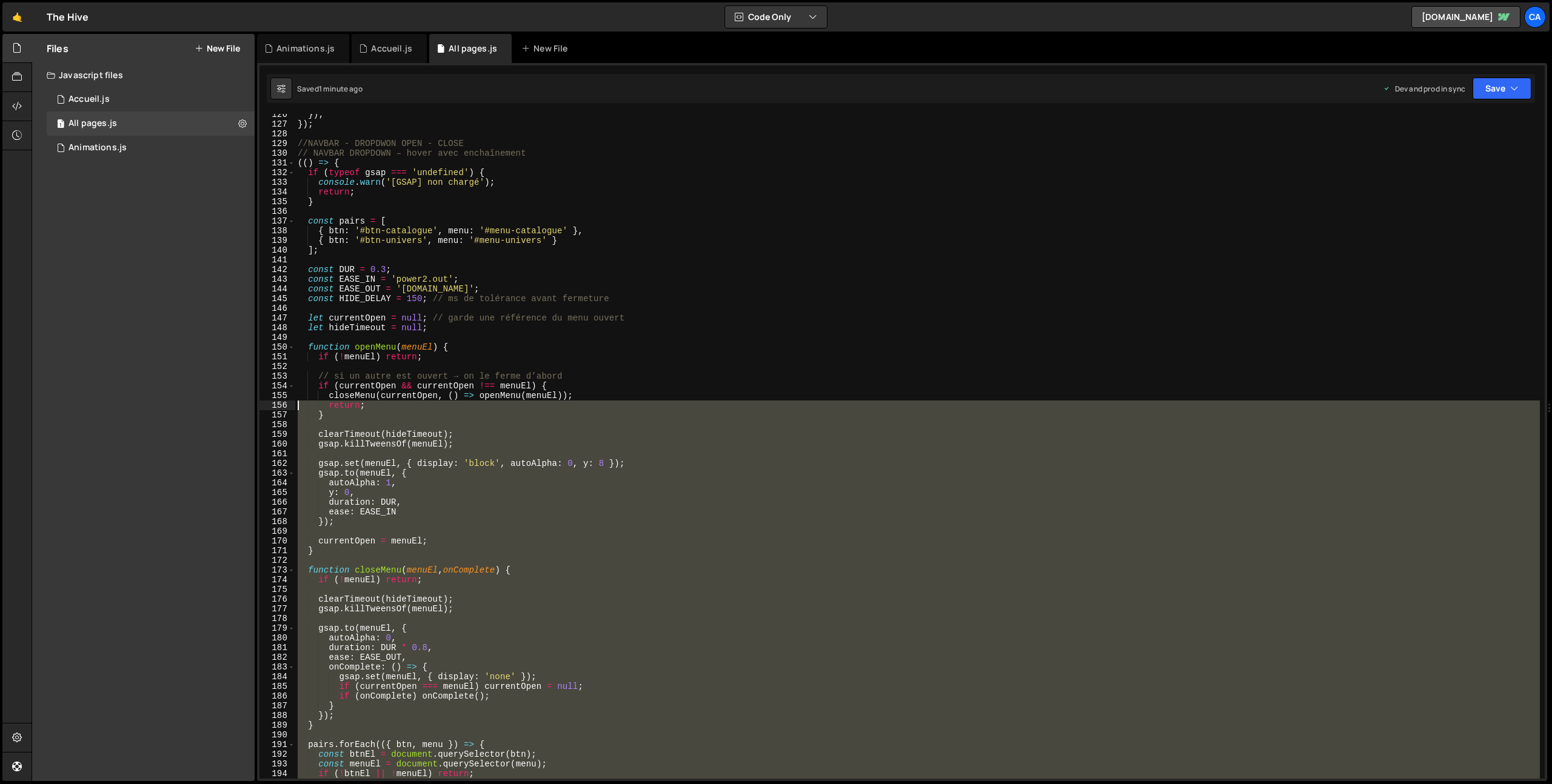
scroll to position [1216, 0]
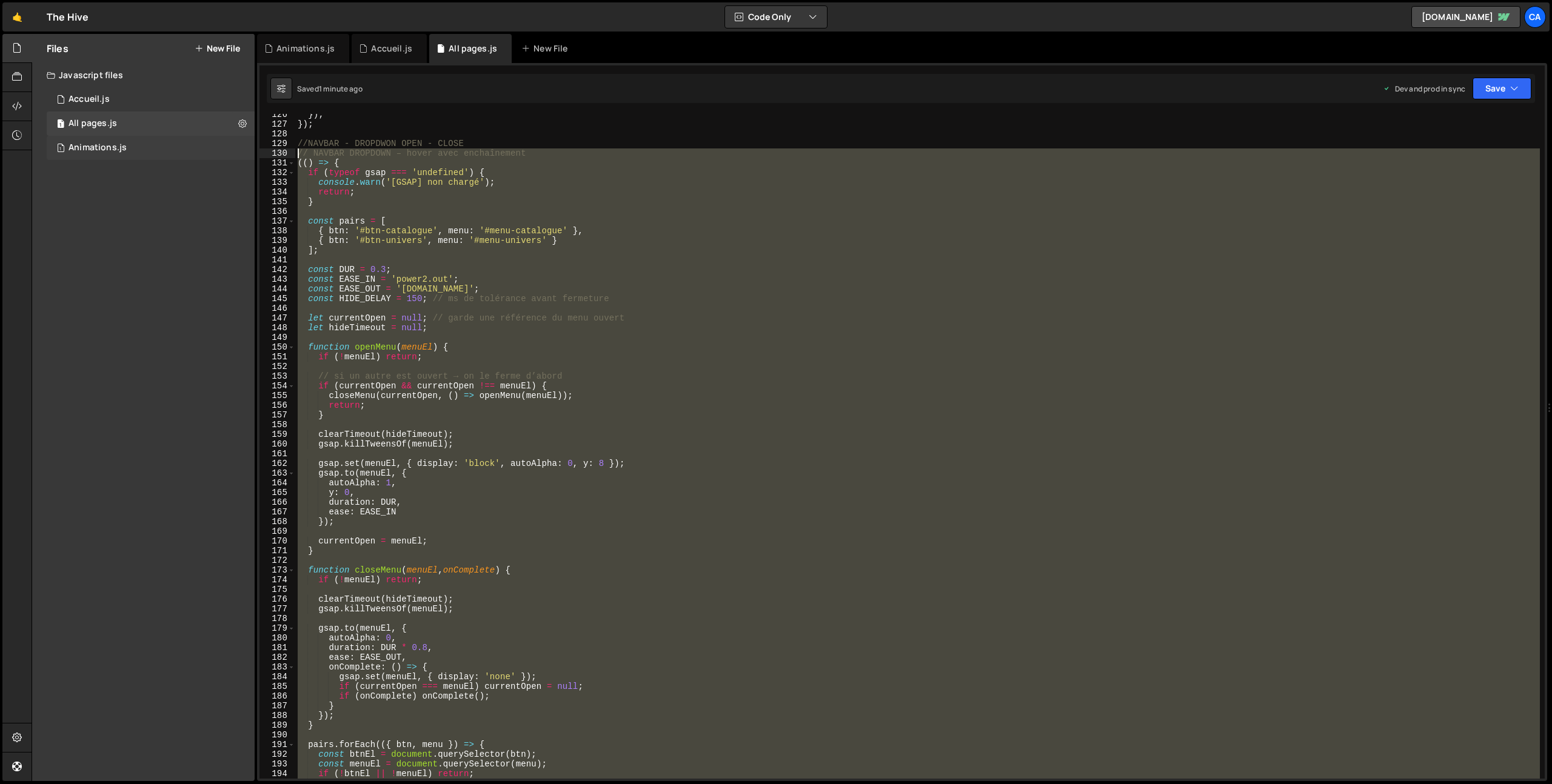
drag, startPoint x: 306, startPoint y: 433, endPoint x: 231, endPoint y: 156, distance: 287.0
click at [231, 156] on div "Files New File Javascript files 1 Accueil.js 0 1 All pages.js 0 1 Animations.js…" at bounding box center [792, 408] width 1521 height 748
type textarea "// NAVBAR DROPDOWN – hover avec enchaînement (() => {"
paste textarea
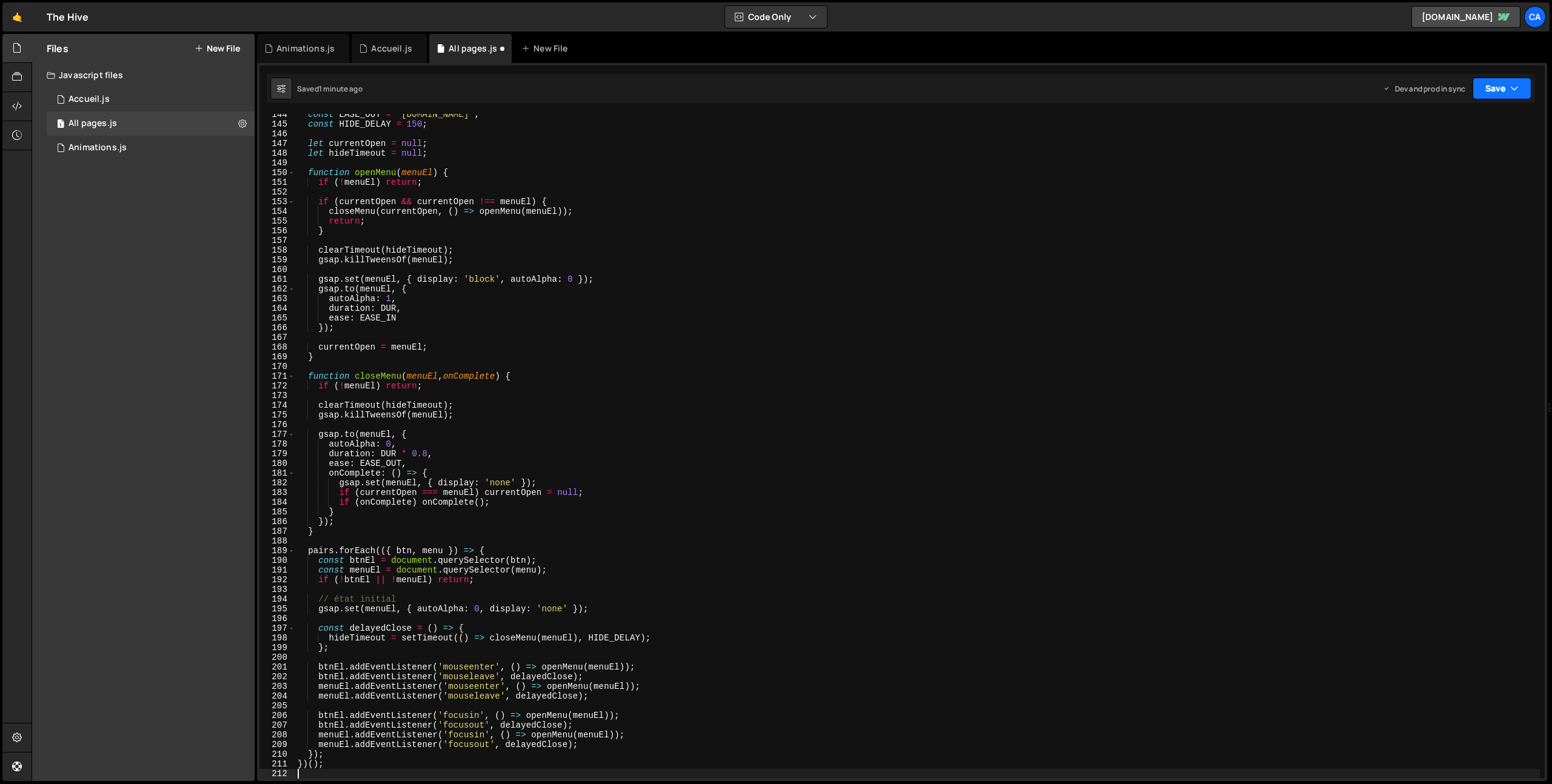
click at [1480, 89] on button "Save" at bounding box center [1501, 88] width 58 height 21
click at [1443, 171] on div "1 minute ago" at bounding box center [1441, 170] width 43 height 11
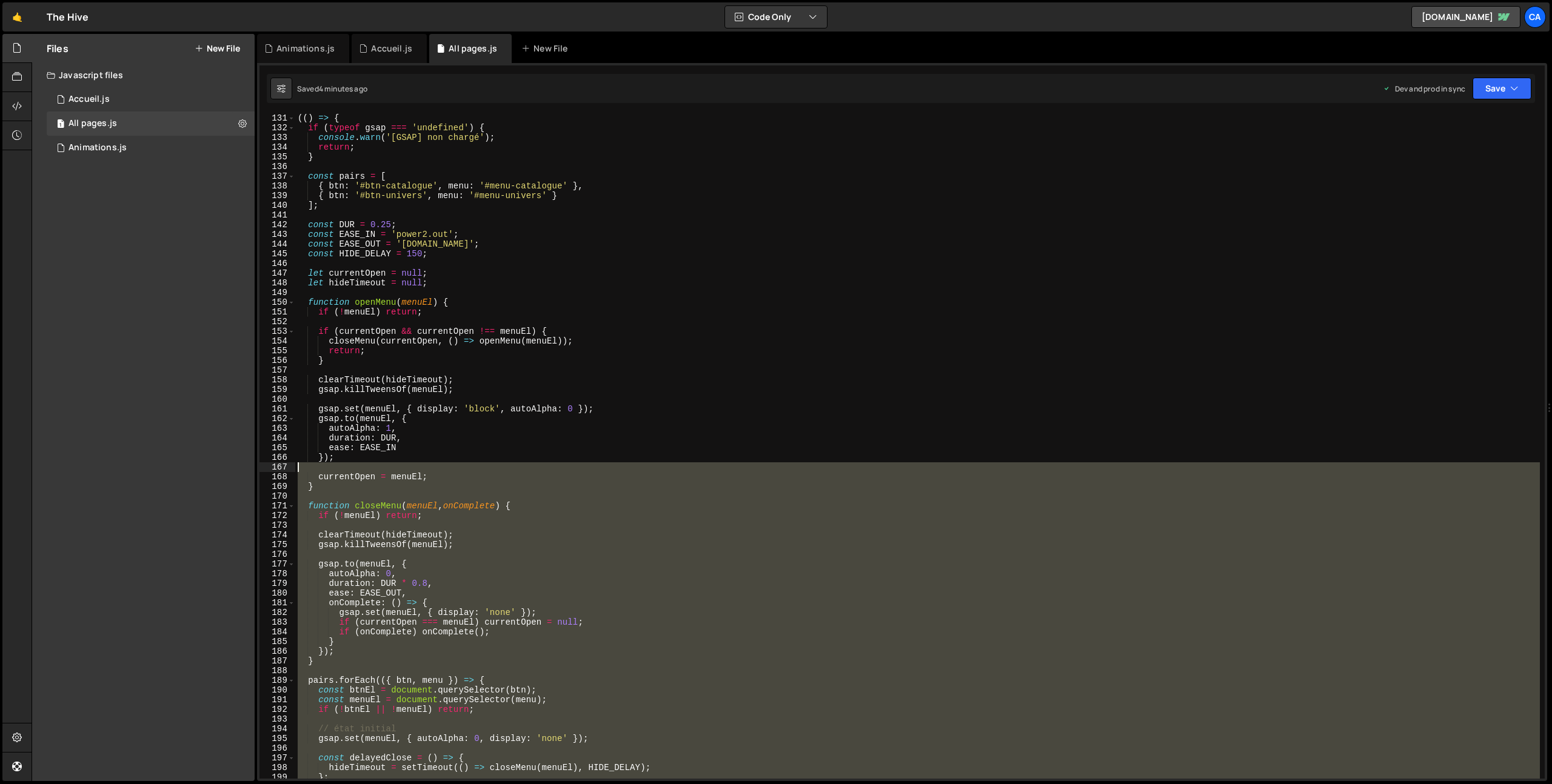
scroll to position [1119, 0]
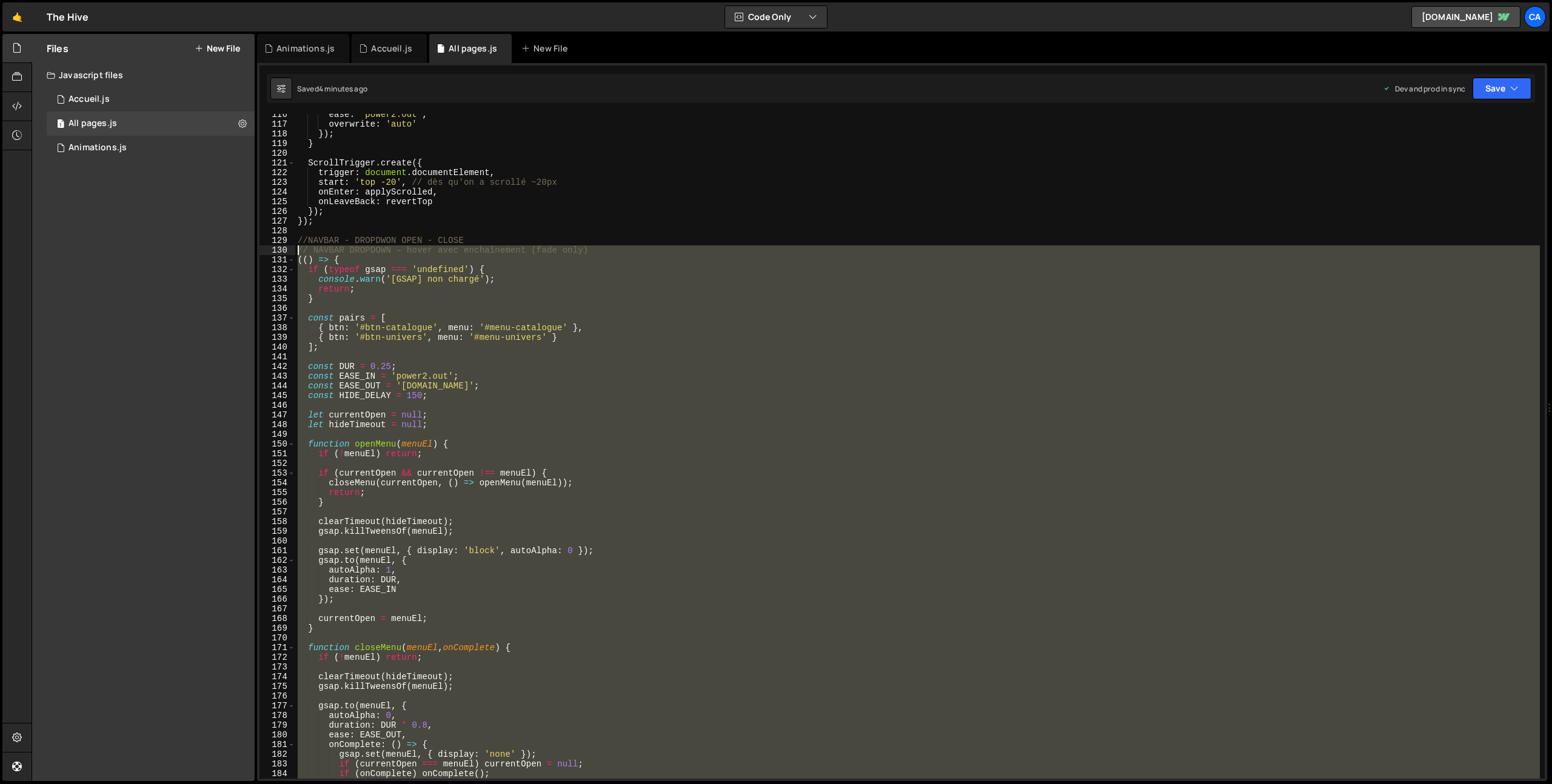
drag, startPoint x: 344, startPoint y: 552, endPoint x: 276, endPoint y: 251, distance: 308.6
click at [276, 251] on div "116 117 118 119 120 121 122 123 124 125 126 127 128 129 130 131 132 133 134 135…" at bounding box center [902, 446] width 1285 height 665
type textarea "// NAVBAR DROPDOWN – hover avec enchaînement (fade only) (() => {"
paste textarea
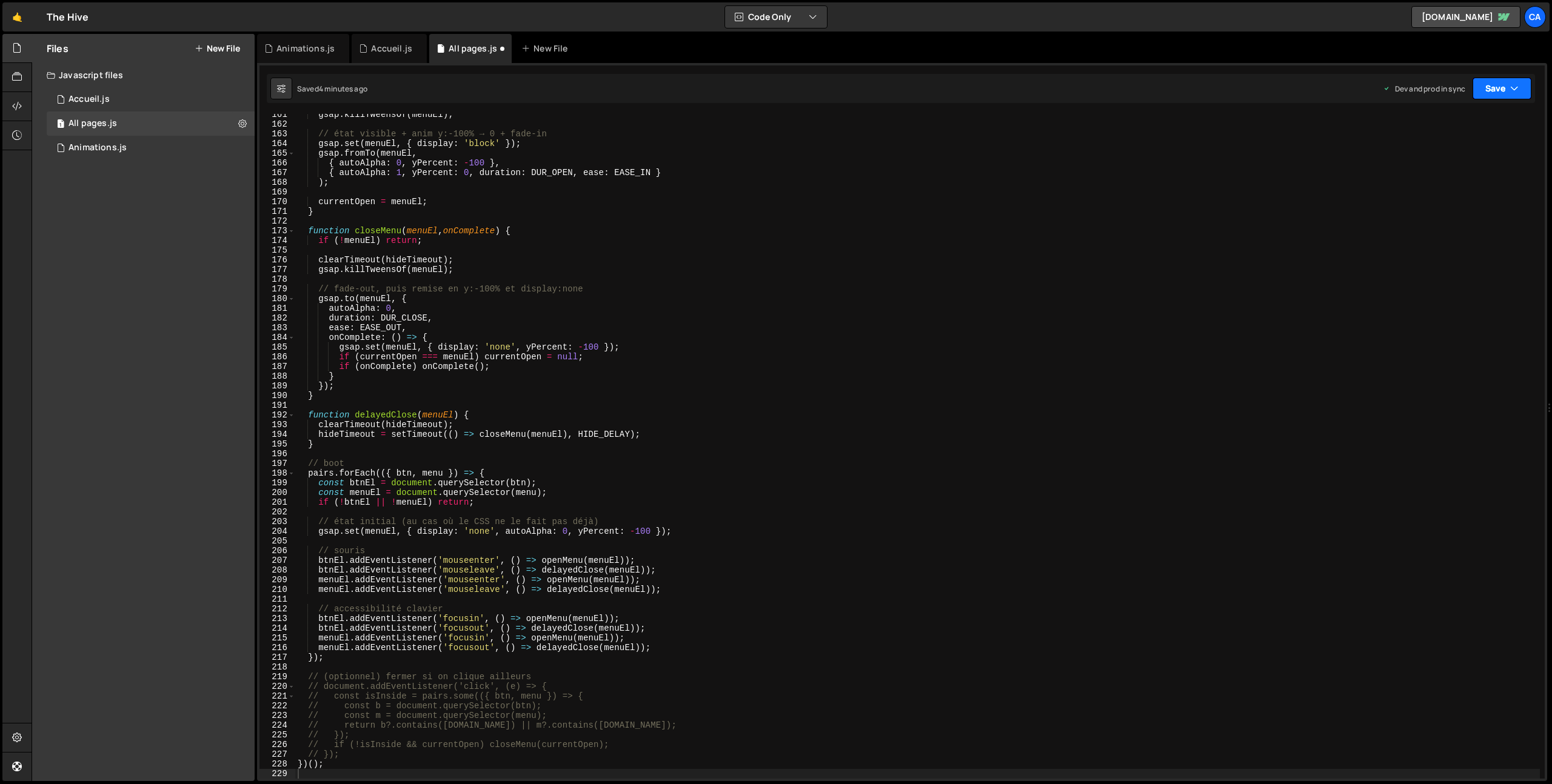
click at [1503, 95] on button "Save" at bounding box center [1501, 88] width 58 height 21
click at [1455, 167] on div "4 minutes ago" at bounding box center [1442, 170] width 47 height 11
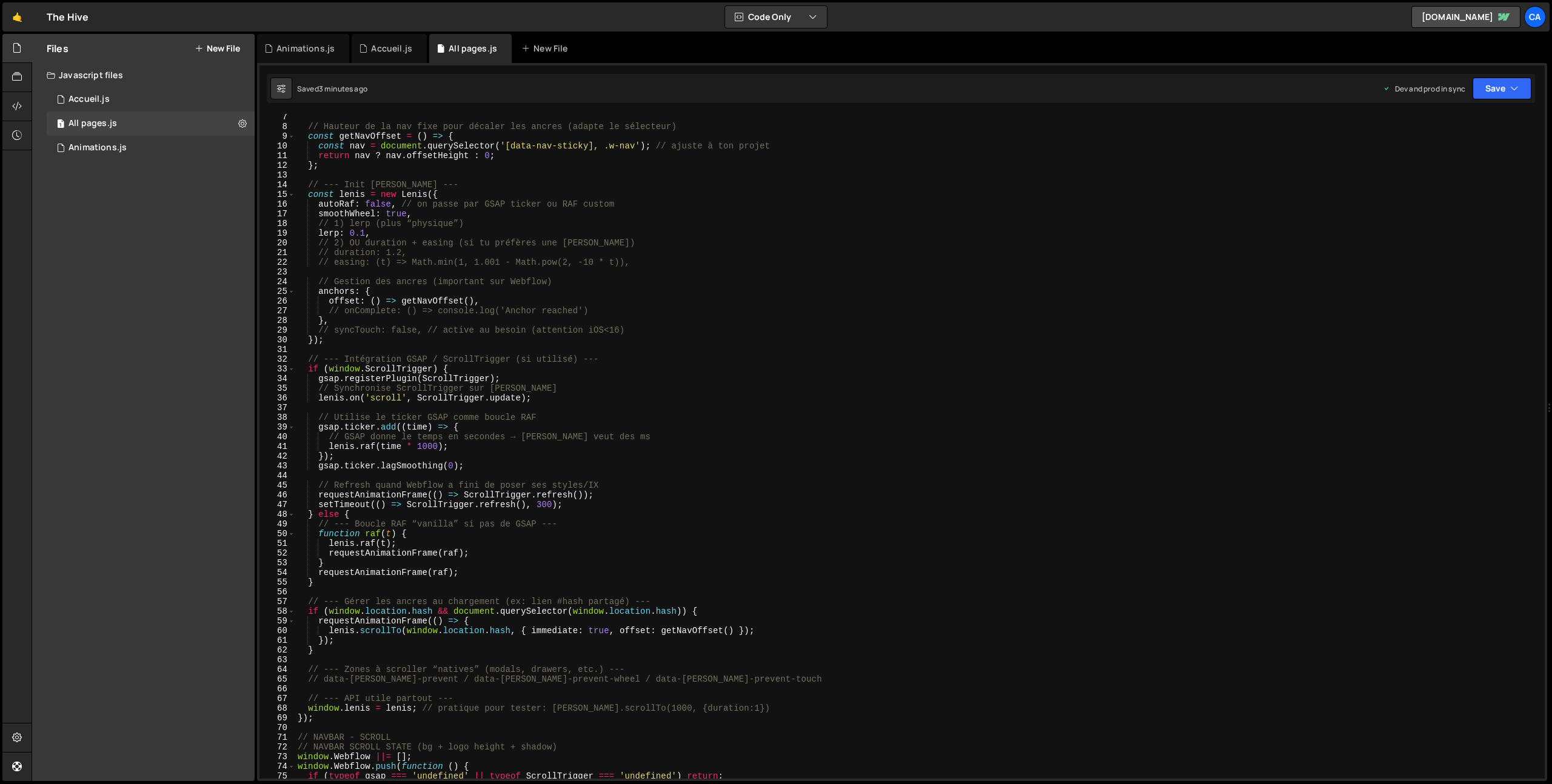
scroll to position [0, 0]
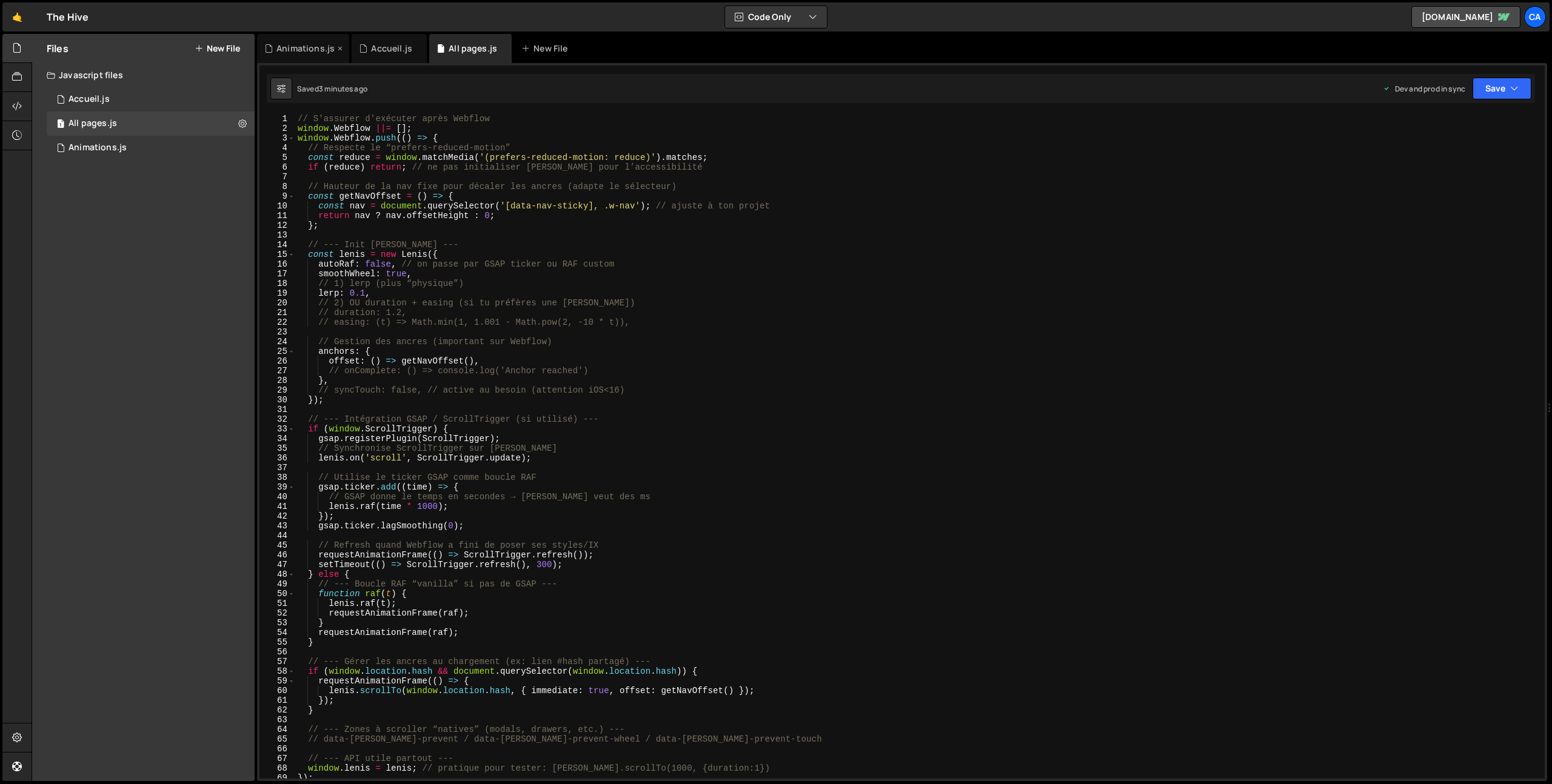
click at [274, 53] on div "Animations.js" at bounding box center [299, 49] width 70 height 12
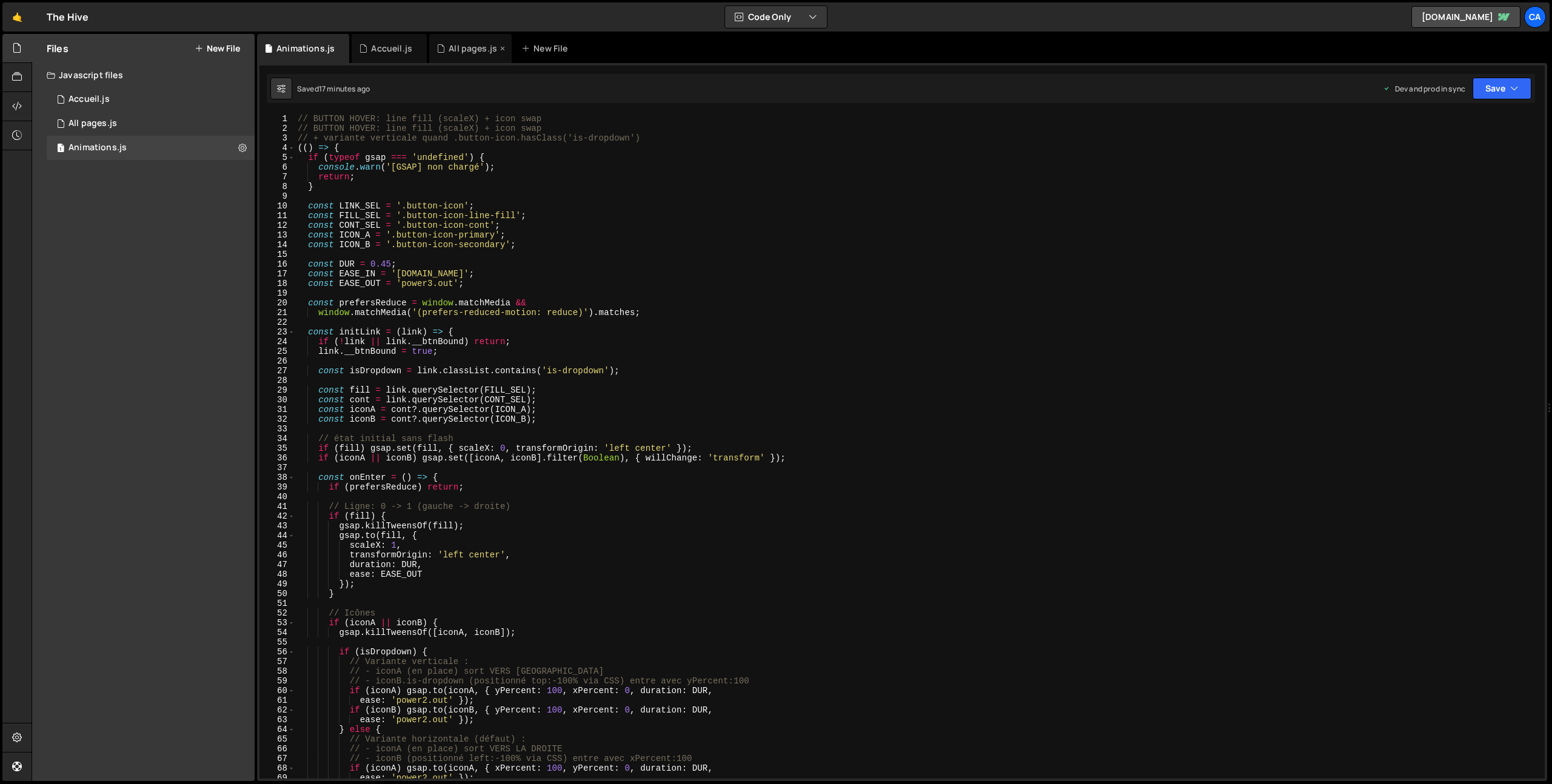
click at [462, 40] on div "All pages.js" at bounding box center [470, 48] width 82 height 29
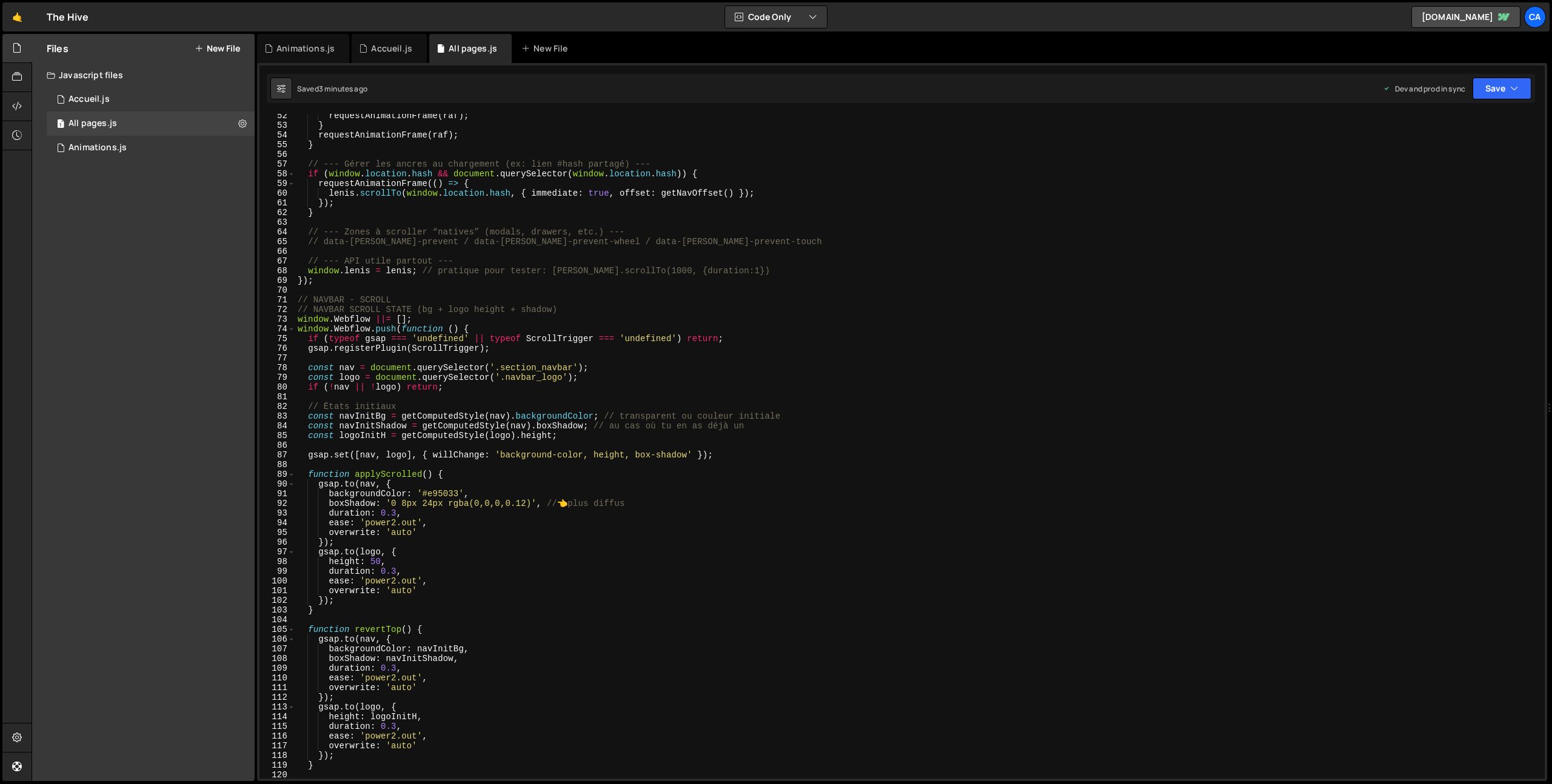
scroll to position [543, 0]
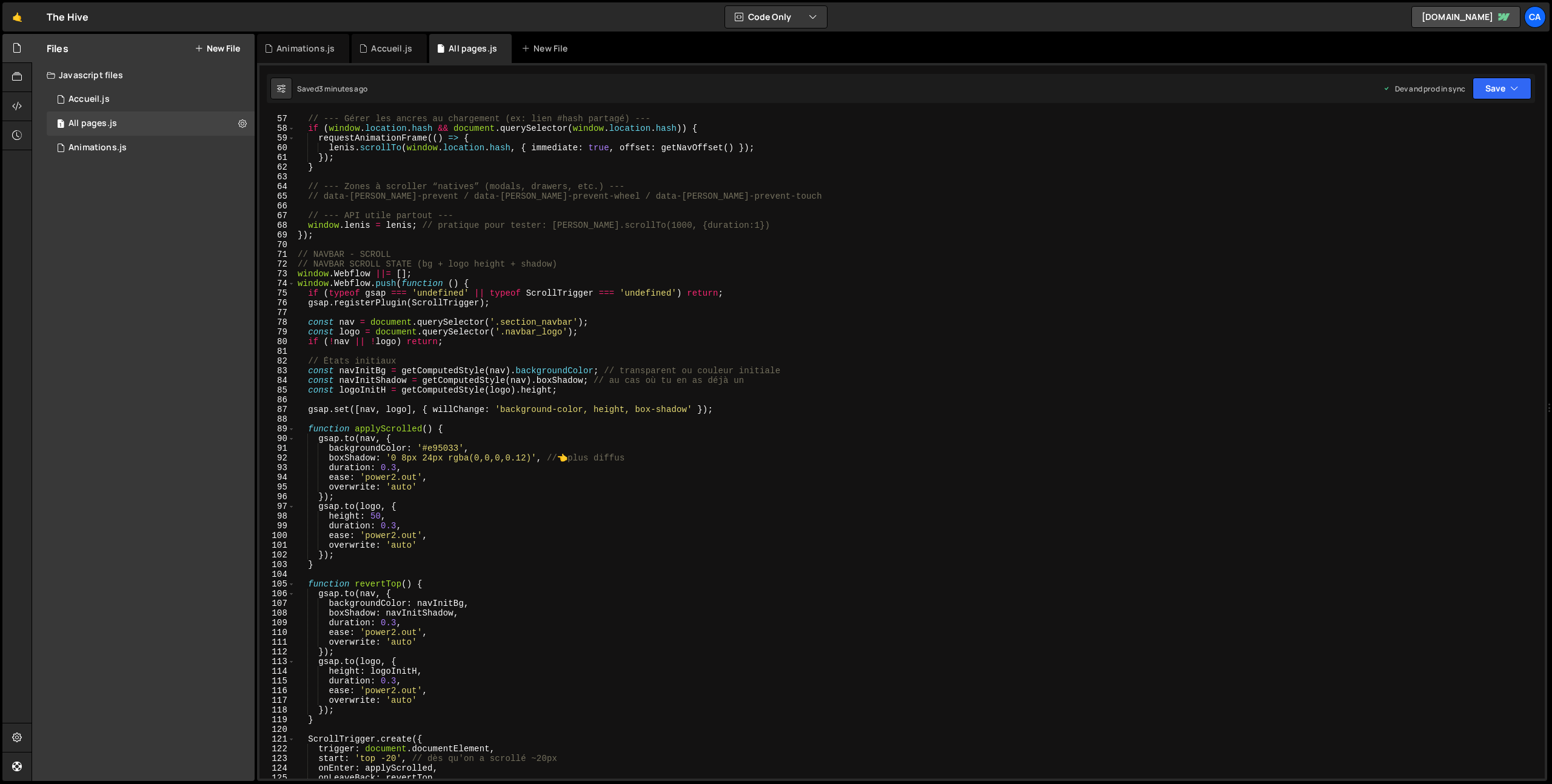
click at [520, 321] on div "// --- Gérer les ancres au chargement (ex: lien #hash partagé) --- if ( window …" at bounding box center [917, 455] width 1245 height 684
drag, startPoint x: 520, startPoint y: 321, endPoint x: 538, endPoint y: 322, distance: 18.0
click at [538, 322] on div "// --- Gérer les ancres au chargement (ex: lien #hash partagé) --- if ( window …" at bounding box center [917, 455] width 1245 height 684
paste textarea "navbar_comp"
type textarea "const nav = document.querySelector('.navbar_comp');"
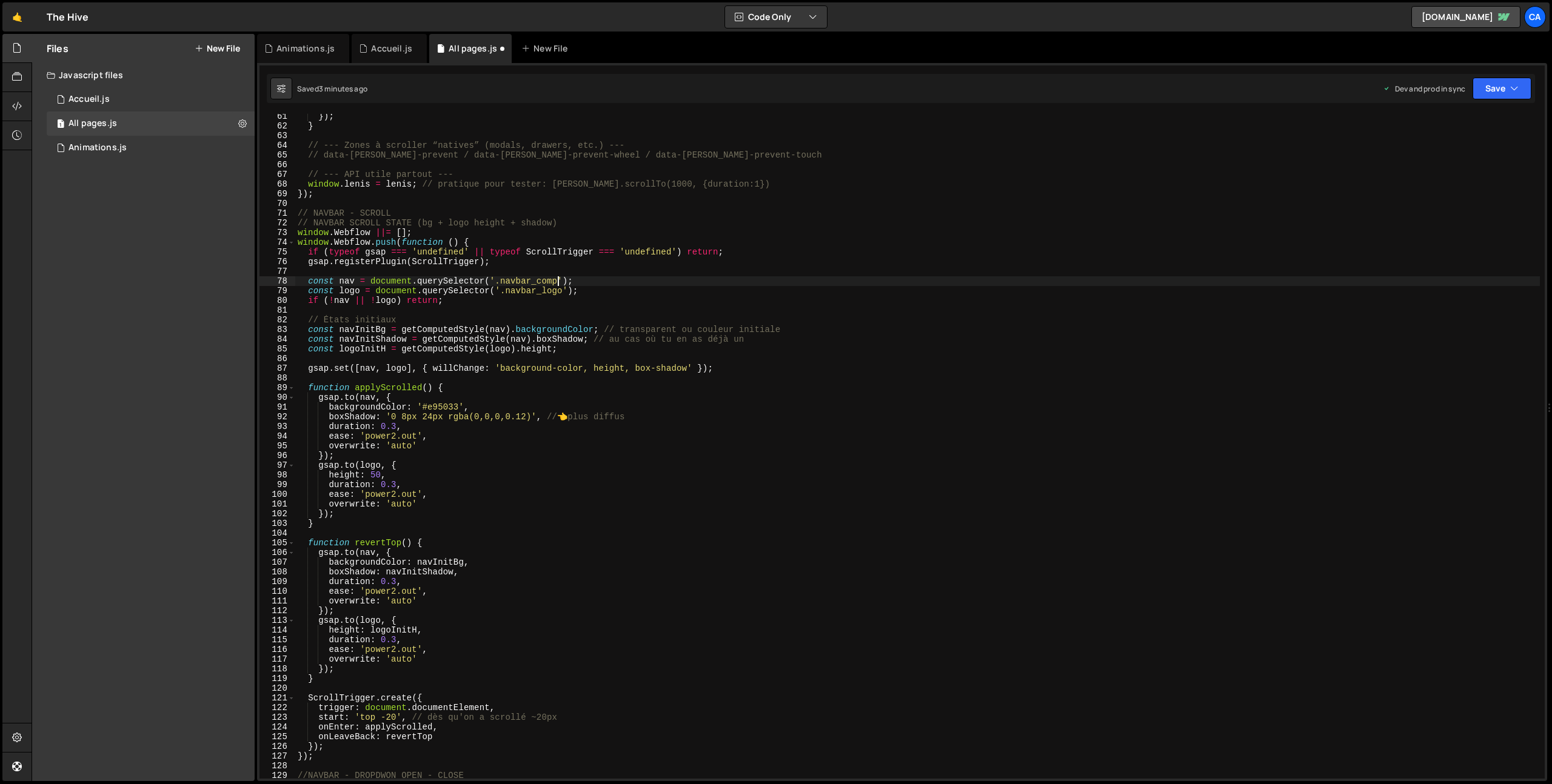
scroll to position [584, 0]
click at [1491, 89] on button "Save" at bounding box center [1501, 88] width 58 height 21
click at [1438, 168] on div "3 minutes ago" at bounding box center [1442, 170] width 47 height 11
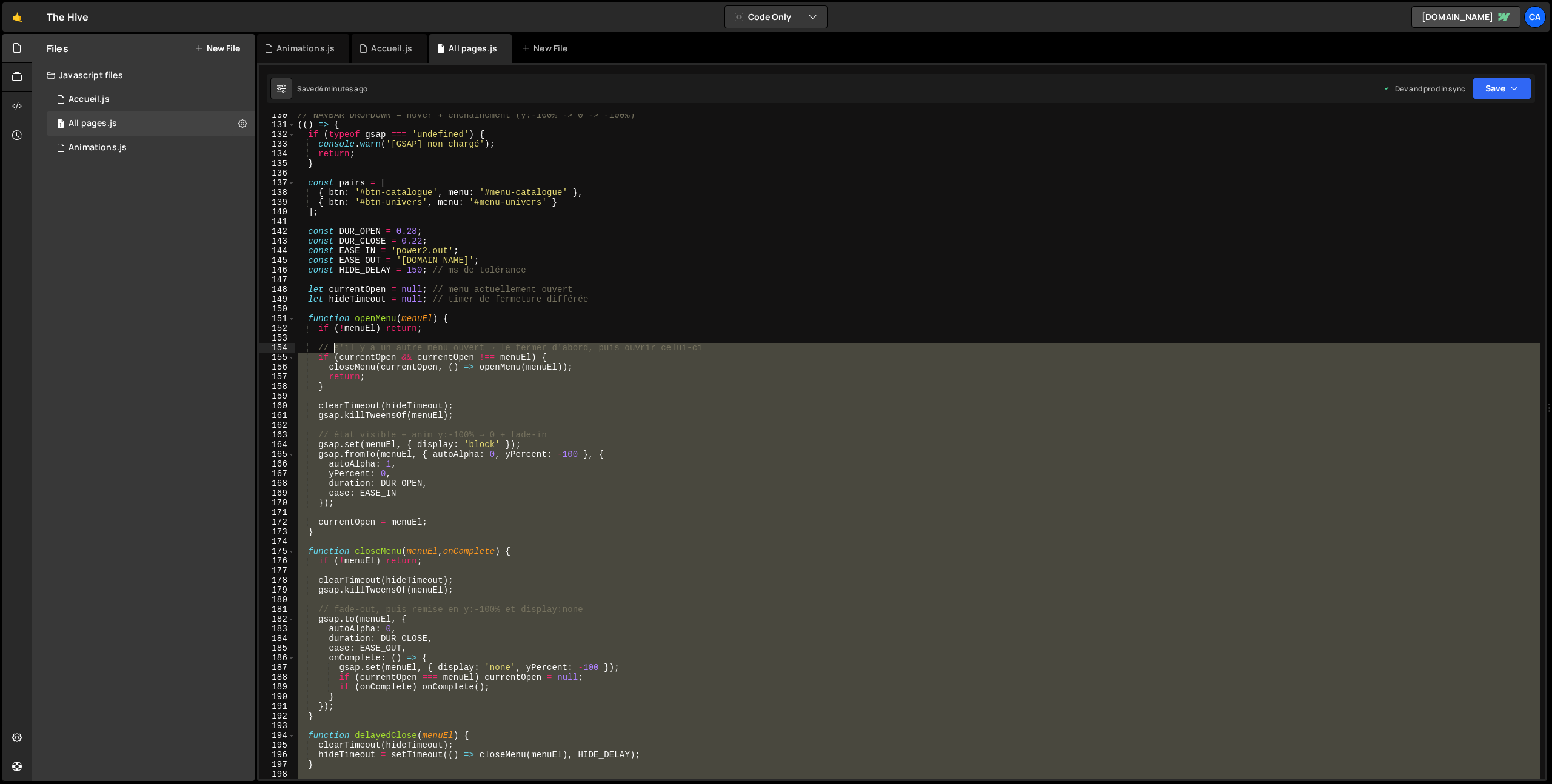
scroll to position [1181, 0]
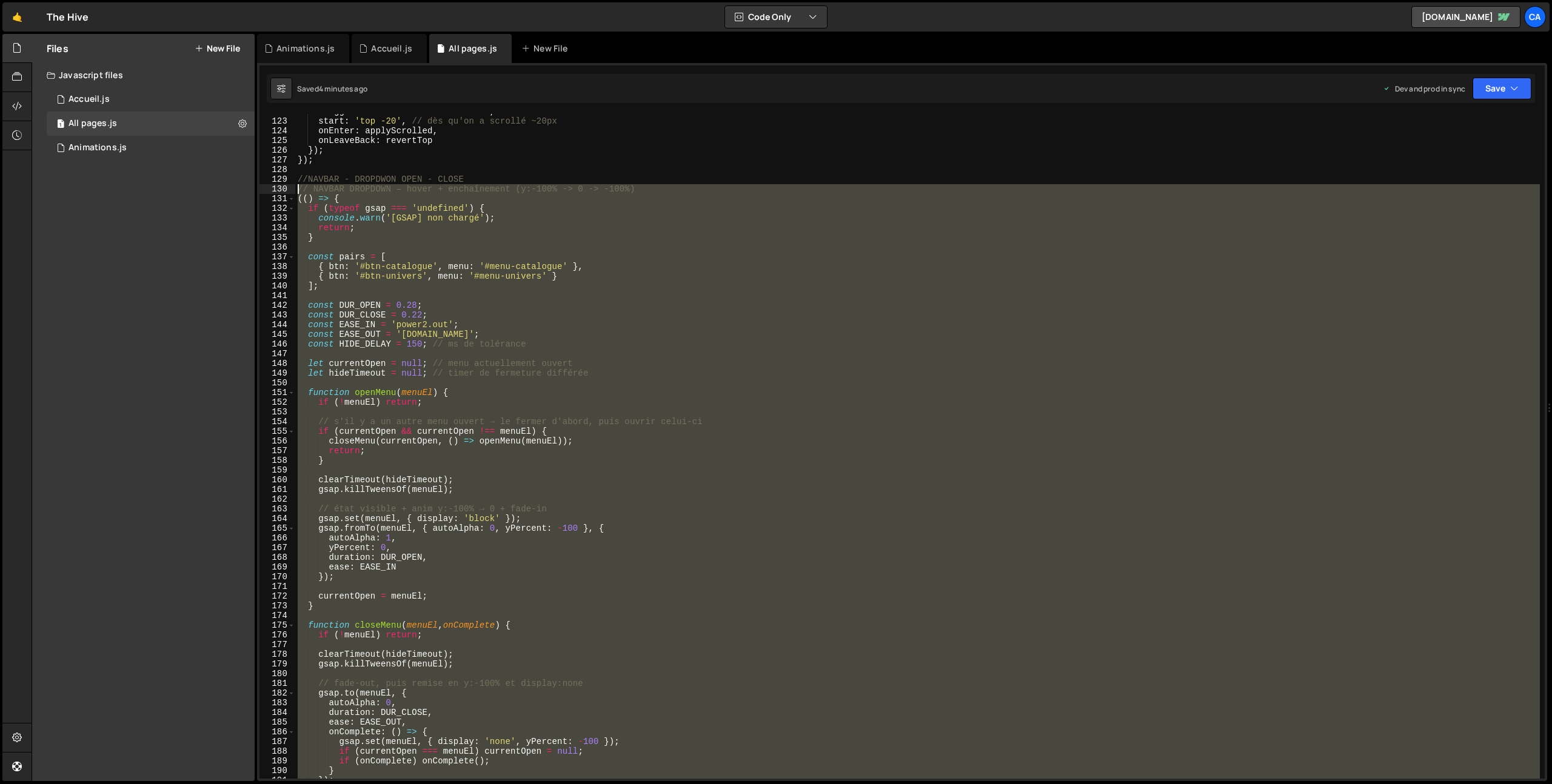
drag, startPoint x: 362, startPoint y: 502, endPoint x: 292, endPoint y: 193, distance: 316.8
click at [292, 193] on div "122 123 124 125 126 127 128 129 130 131 132 133 134 135 136 137 138 139 140 141…" at bounding box center [902, 446] width 1285 height 665
type textarea "// NAVBAR DROPDOWN – hover + enchaînement (y:-100% -> 0 -> -100%) (() => {"
paste textarea
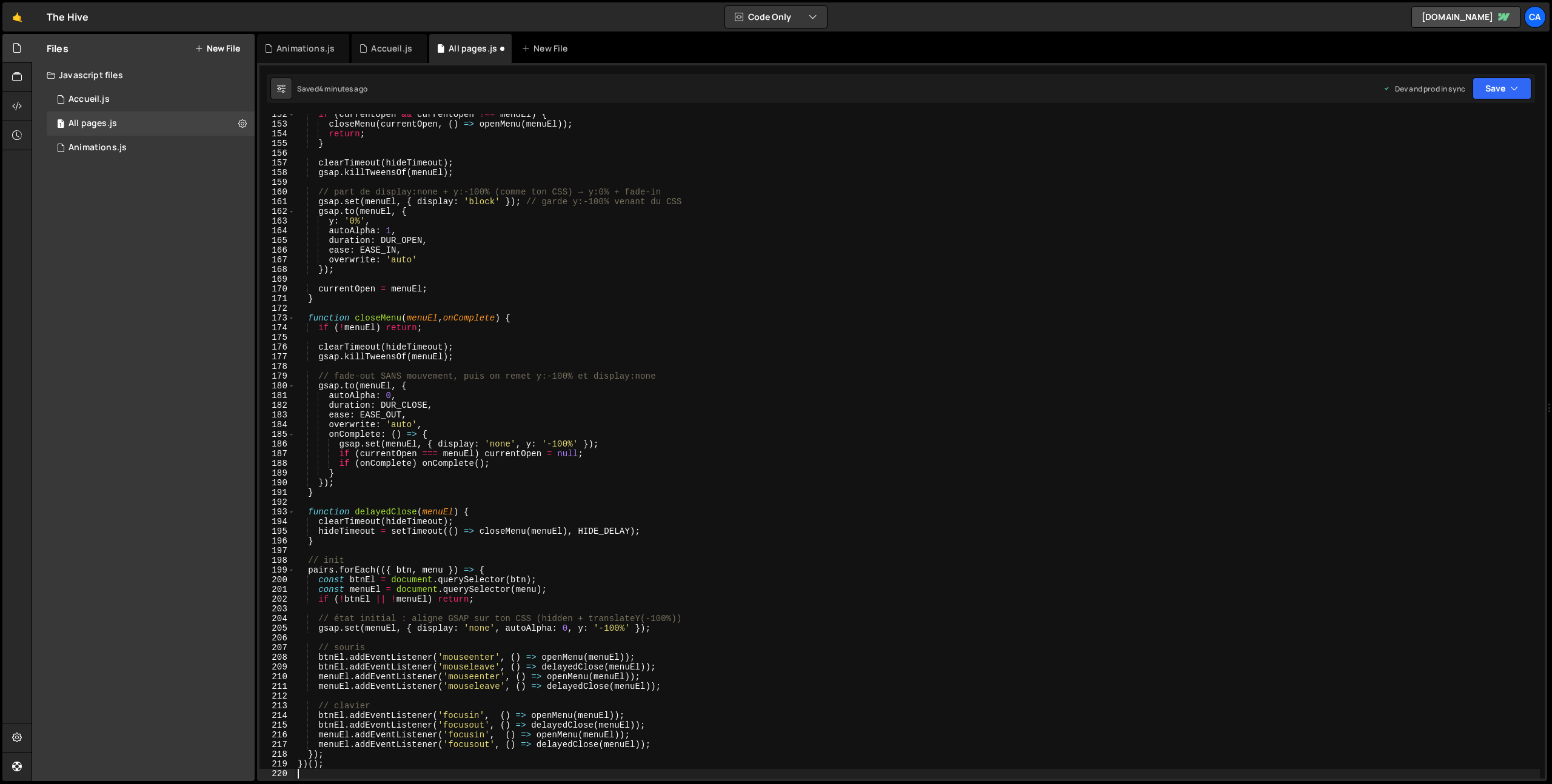
scroll to position [1605, 0]
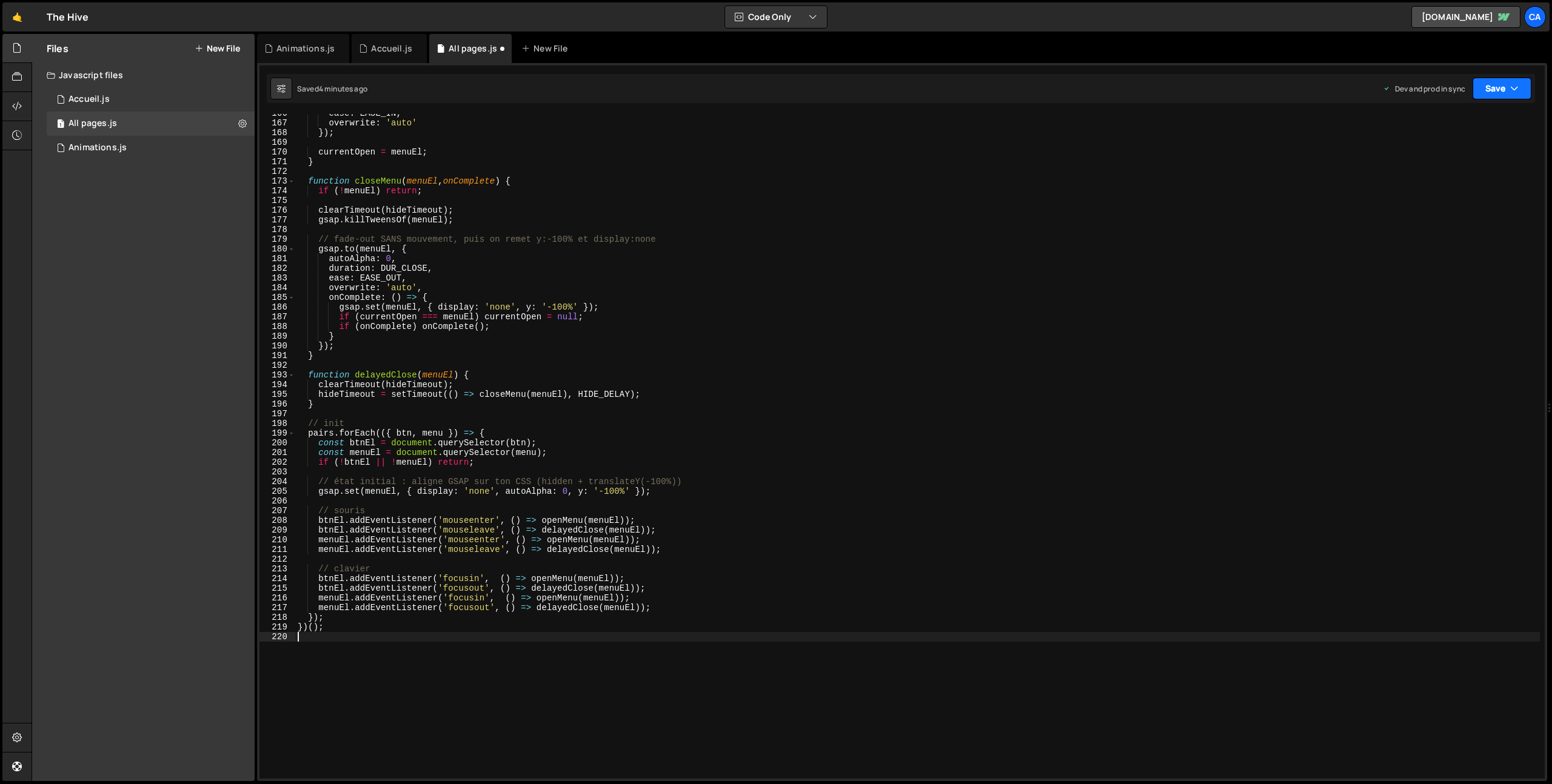
click at [1477, 84] on button "Save" at bounding box center [1501, 88] width 58 height 21
click at [1451, 166] on div "4 minutes ago" at bounding box center [1442, 170] width 47 height 11
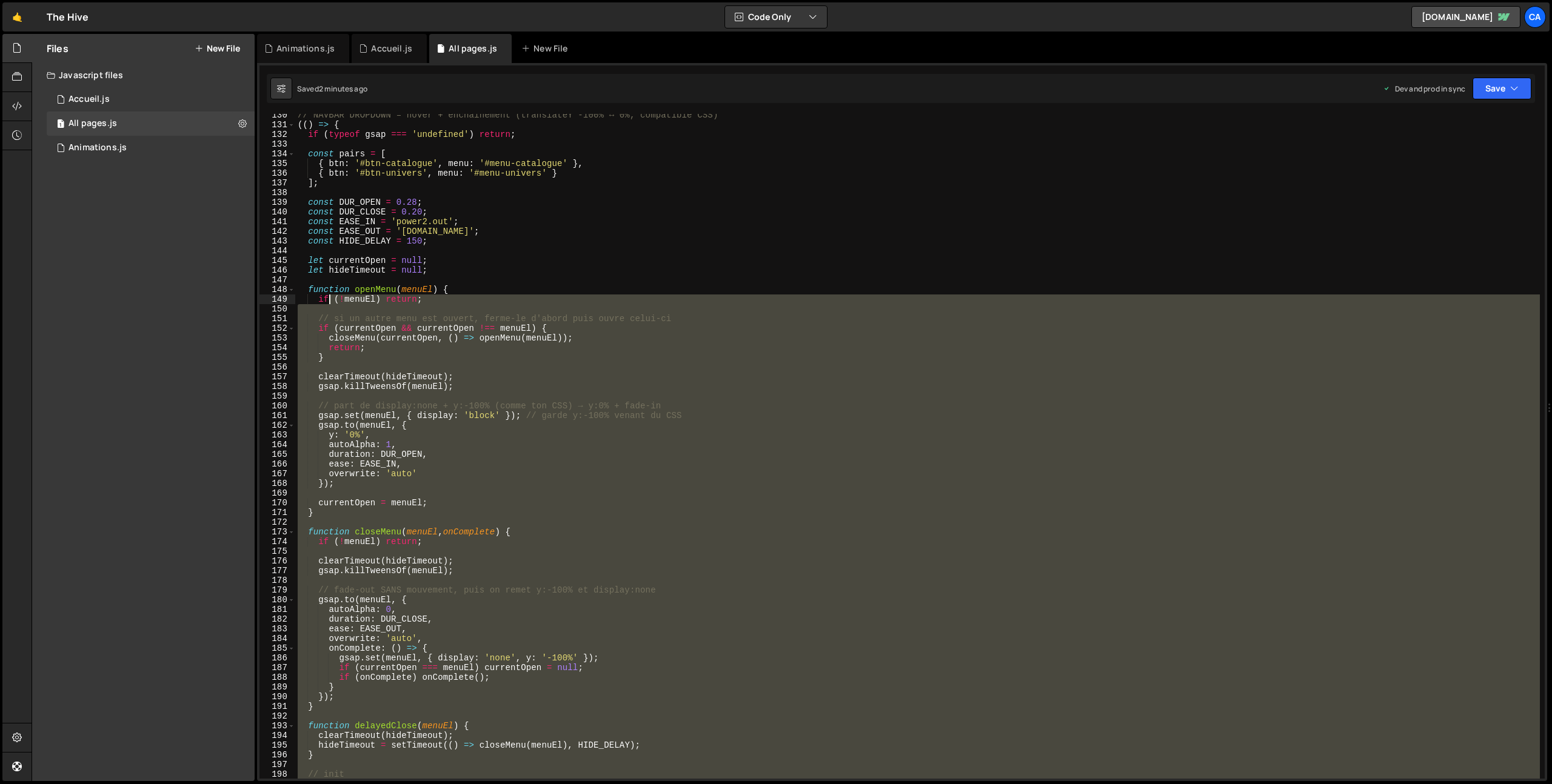
scroll to position [1162, 0]
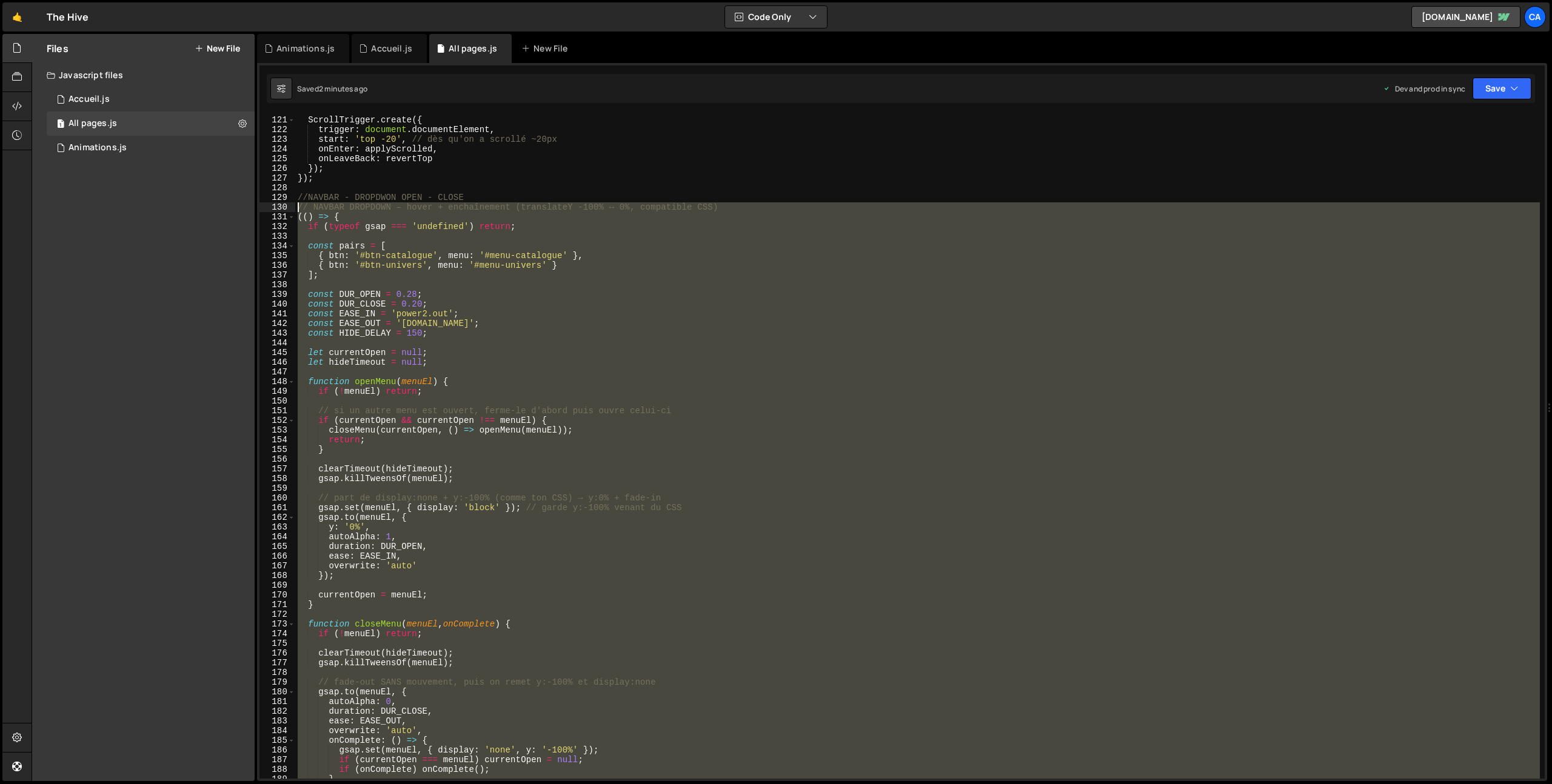
drag, startPoint x: 362, startPoint y: 644, endPoint x: 288, endPoint y: 210, distance: 440.3
click at [288, 210] on div "120 121 122 123 124 125 126 127 128 129 130 131 132 133 134 135 136 137 138 139…" at bounding box center [902, 446] width 1285 height 665
type textarea "// NAVBAR DROPDOWN – hover + enchaînement (translateY -100% ↔ 0%, compatible CS…"
paste textarea
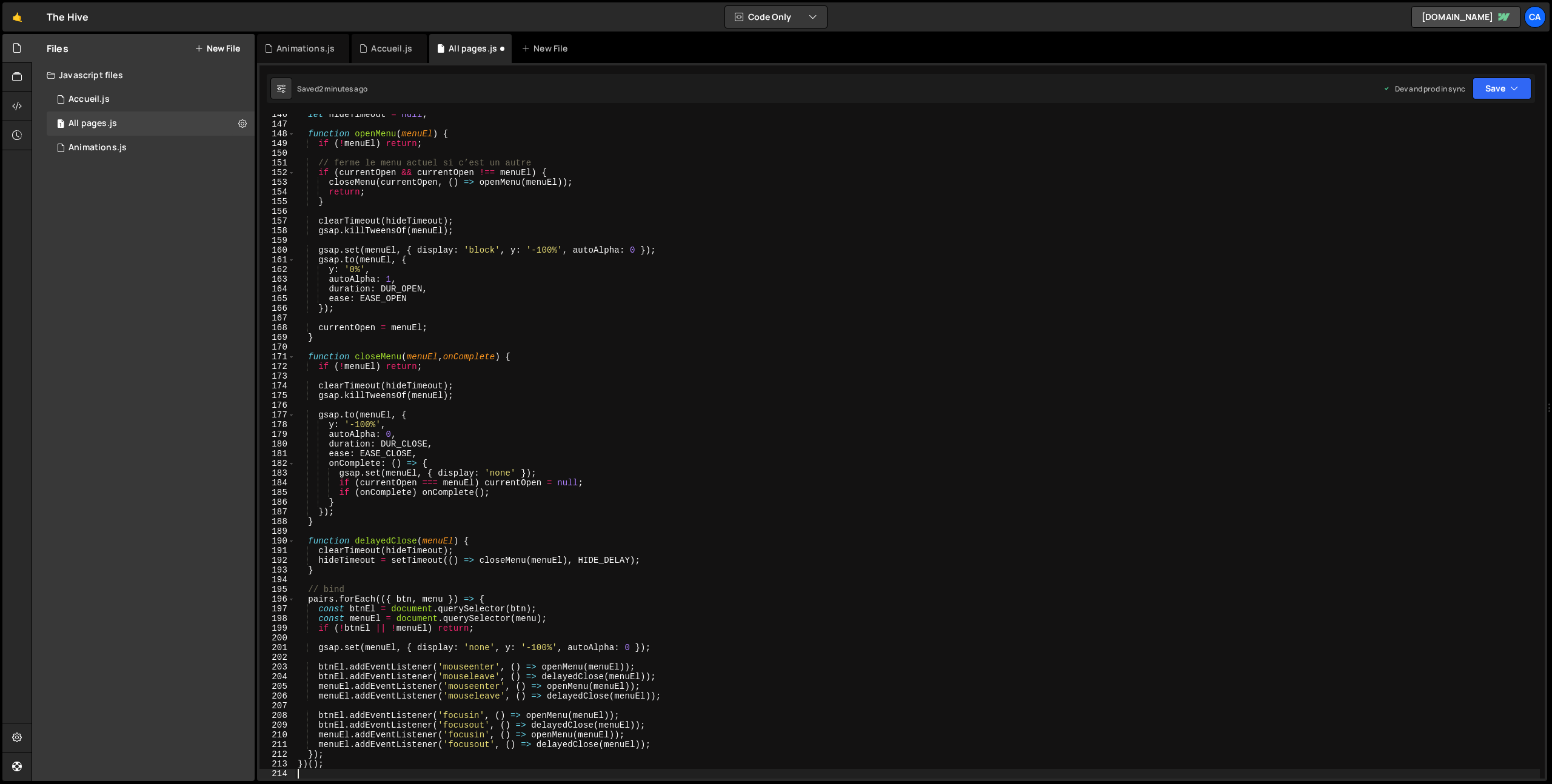
scroll to position [1410, 0]
click at [1503, 88] on button "Save" at bounding box center [1501, 88] width 58 height 21
click at [1449, 162] on div "Save to Production S" at bounding box center [1461, 157] width 126 height 12
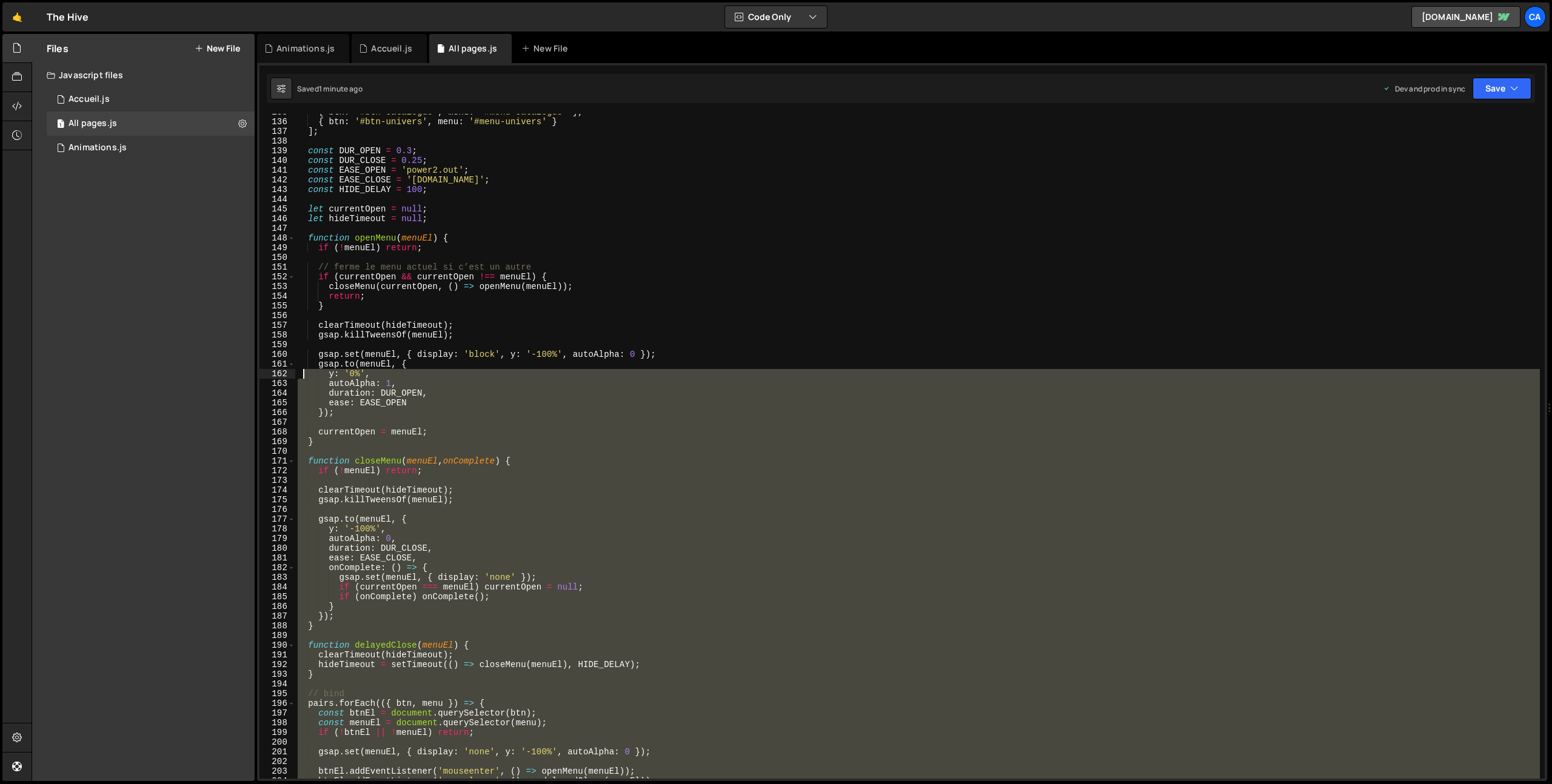
scroll to position [1148, 0]
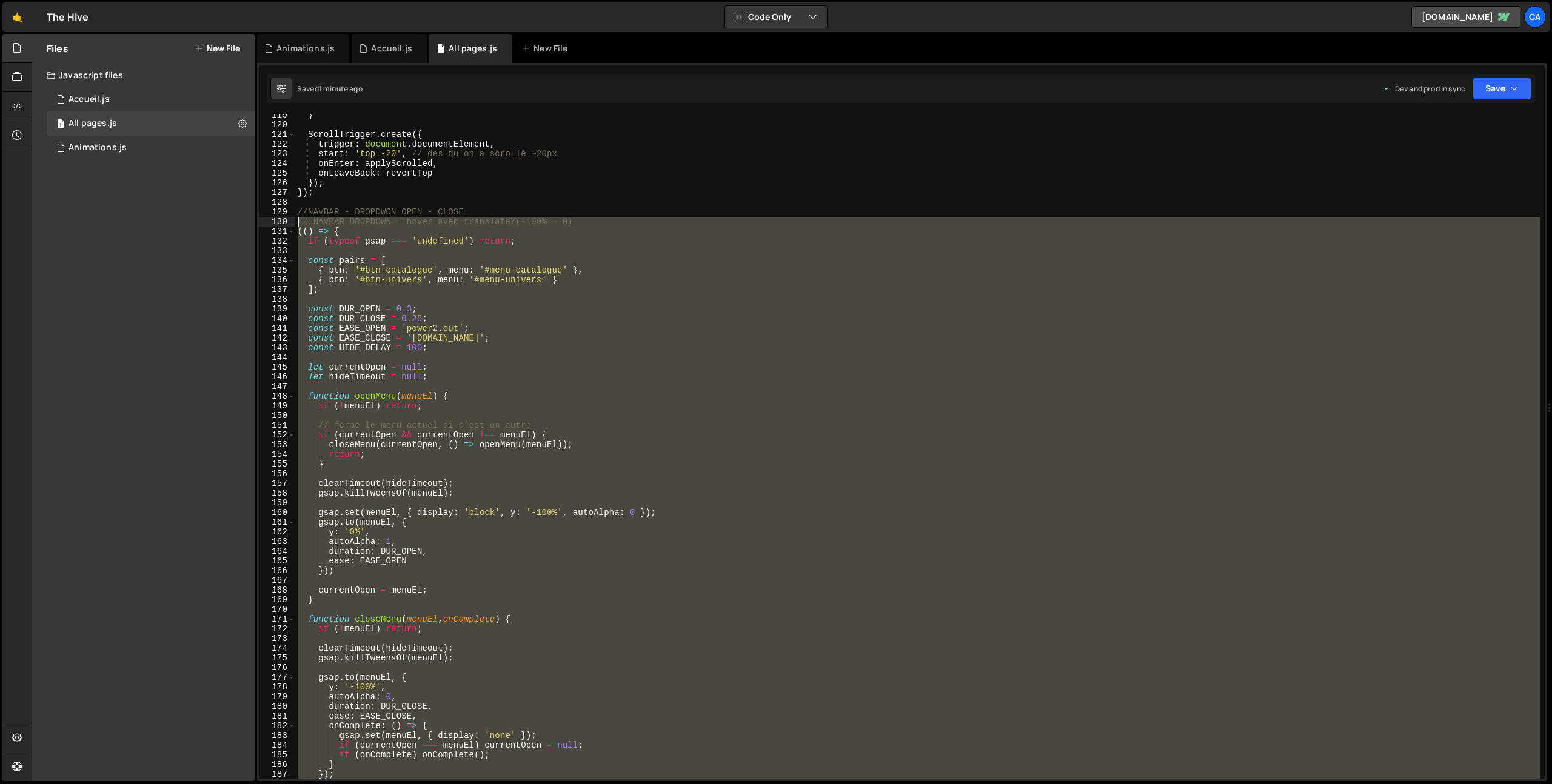
drag, startPoint x: 335, startPoint y: 534, endPoint x: 272, endPoint y: 222, distance: 318.3
click at [272, 222] on div "119 120 121 122 123 124 125 126 127 128 129 130 131 132 133 134 135 136 137 138…" at bounding box center [902, 446] width 1285 height 665
type textarea "// NAVBAR DROPDOWN – hover avec translateY(-100% → 0) (() => {"
paste textarea
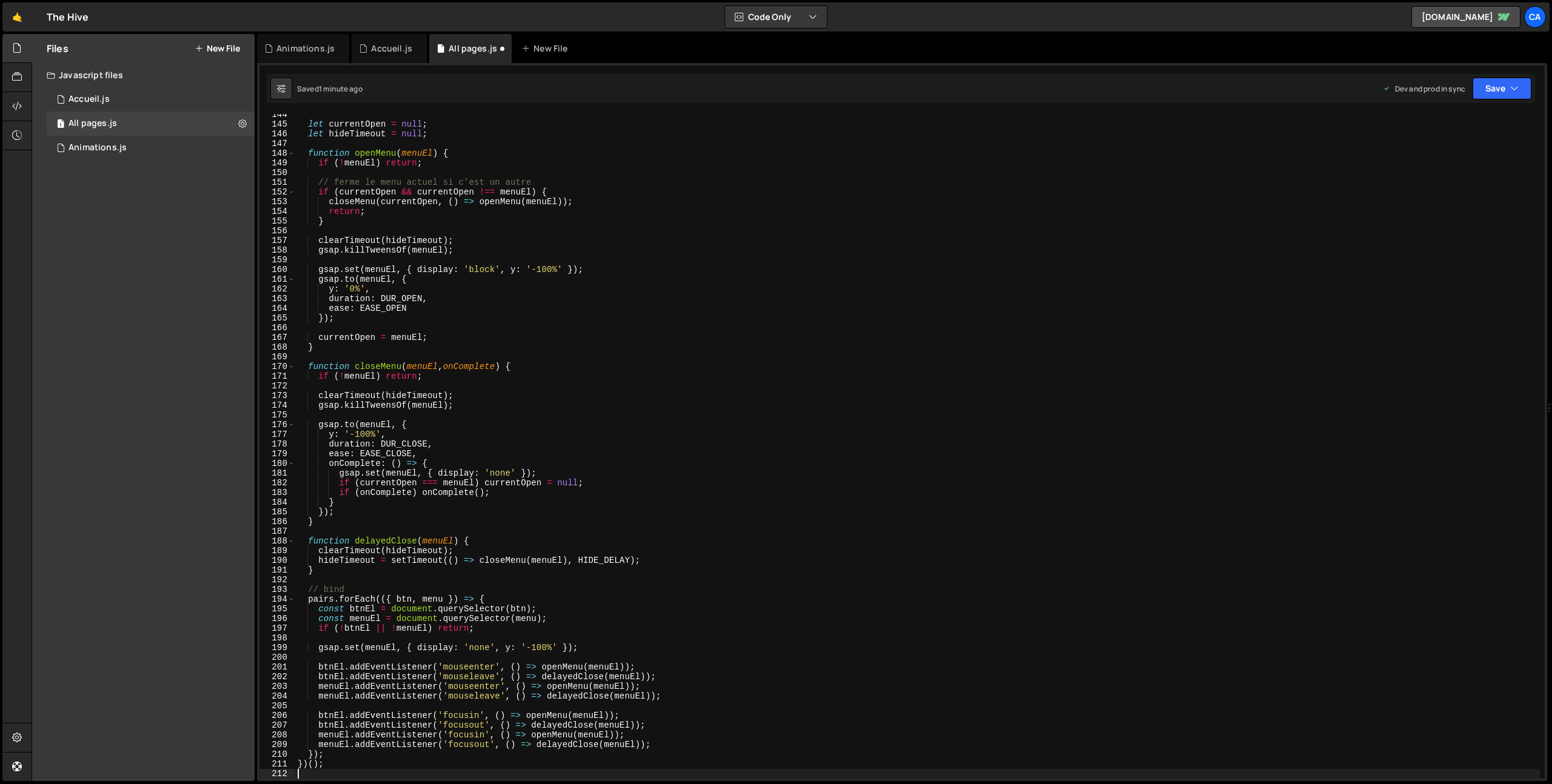
scroll to position [1391, 0]
click at [1512, 91] on icon "button" at bounding box center [1514, 88] width 8 height 12
click at [1436, 171] on div "1 minute ago" at bounding box center [1441, 170] width 43 height 11
